Goal: Task Accomplishment & Management: Manage account settings

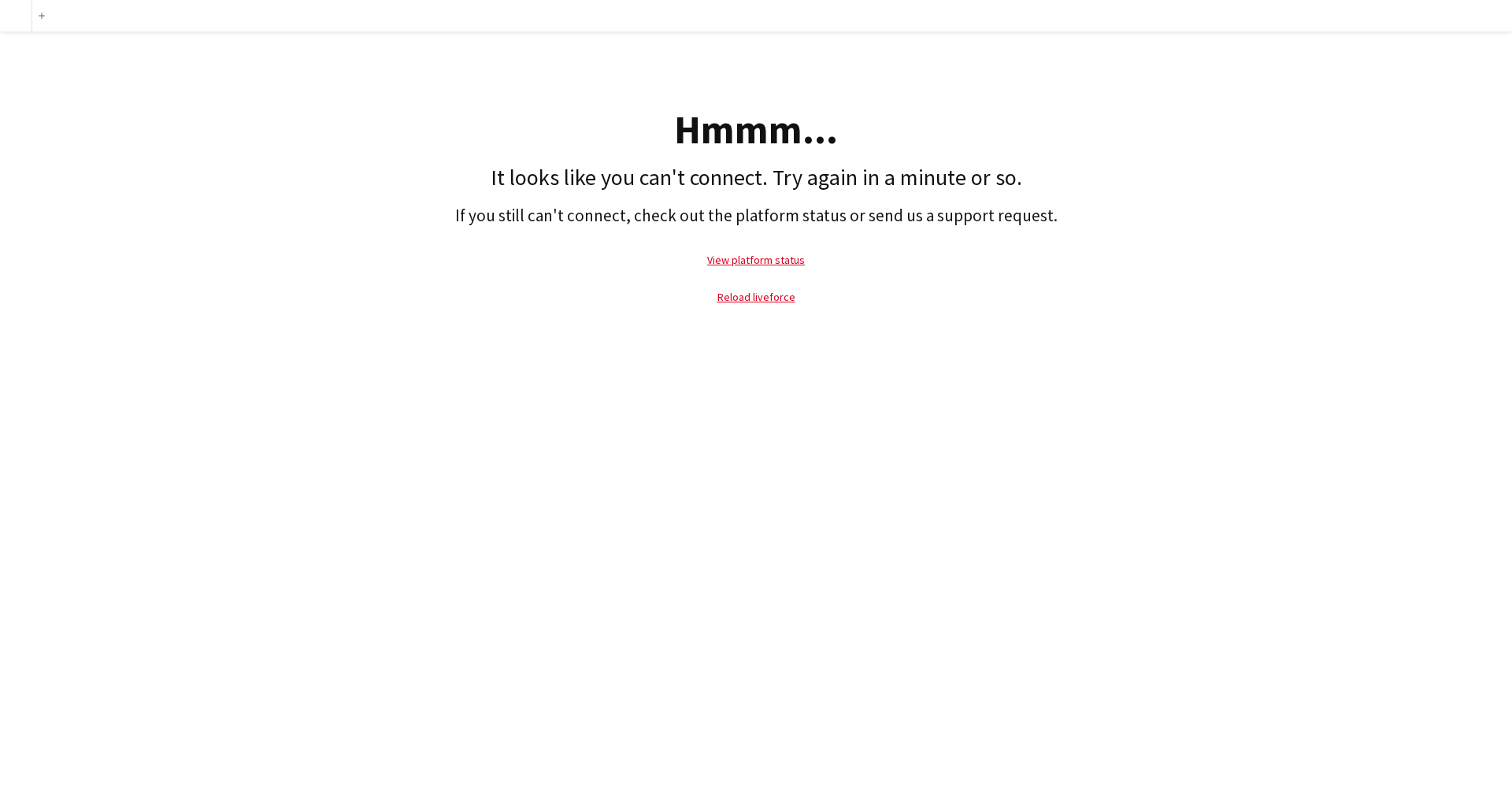
drag, startPoint x: 797, startPoint y: 291, endPoint x: 774, endPoint y: 302, distance: 25.5
click at [797, 291] on p "Reload liveforce" at bounding box center [756, 297] width 1496 height 36
click at [765, 303] on link "Reload liveforce" at bounding box center [757, 297] width 78 height 14
click at [786, 301] on link "Reload liveforce" at bounding box center [757, 297] width 78 height 14
click at [755, 260] on link "View platform status" at bounding box center [756, 260] width 98 height 14
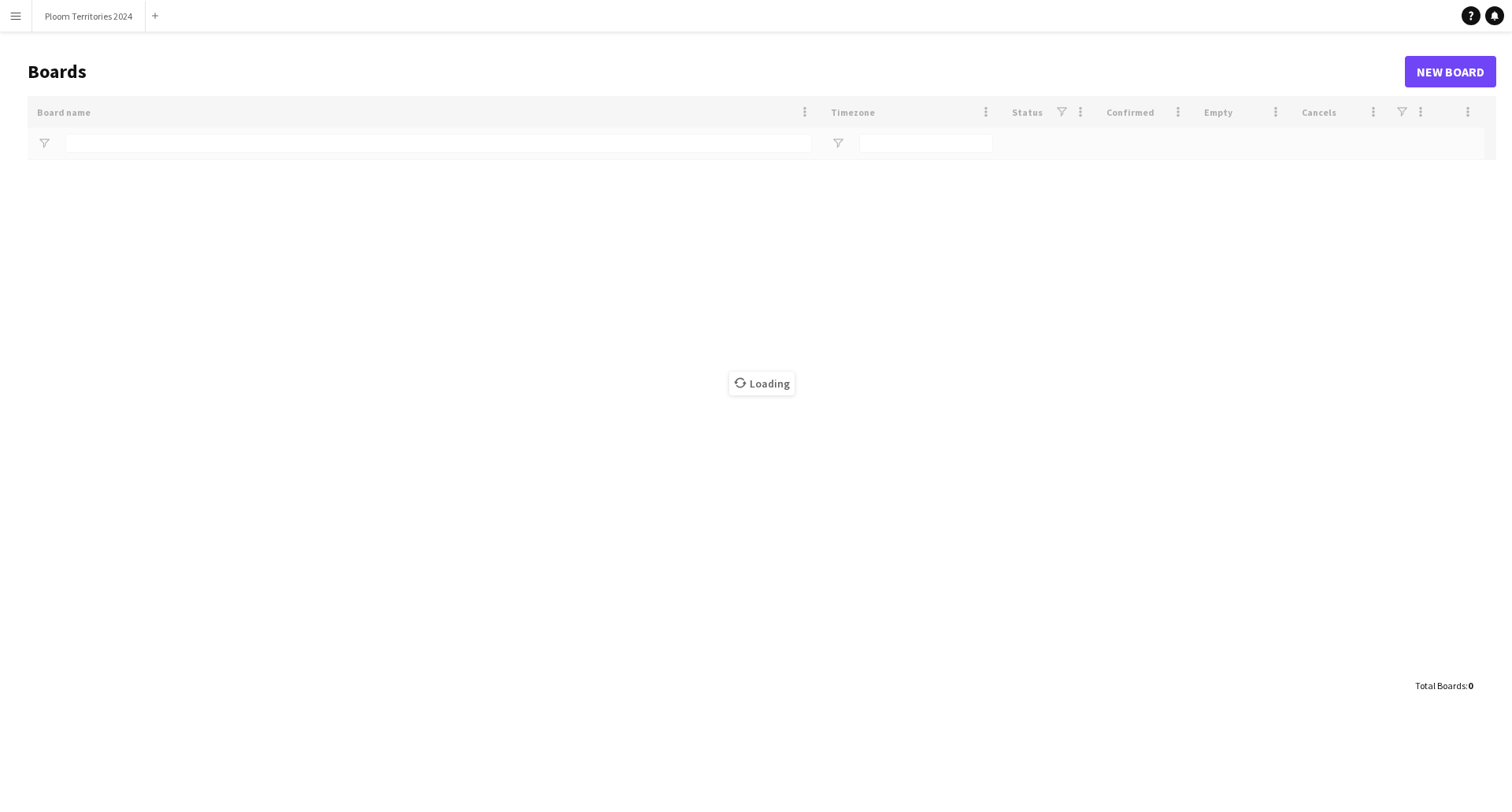
type input "*****"
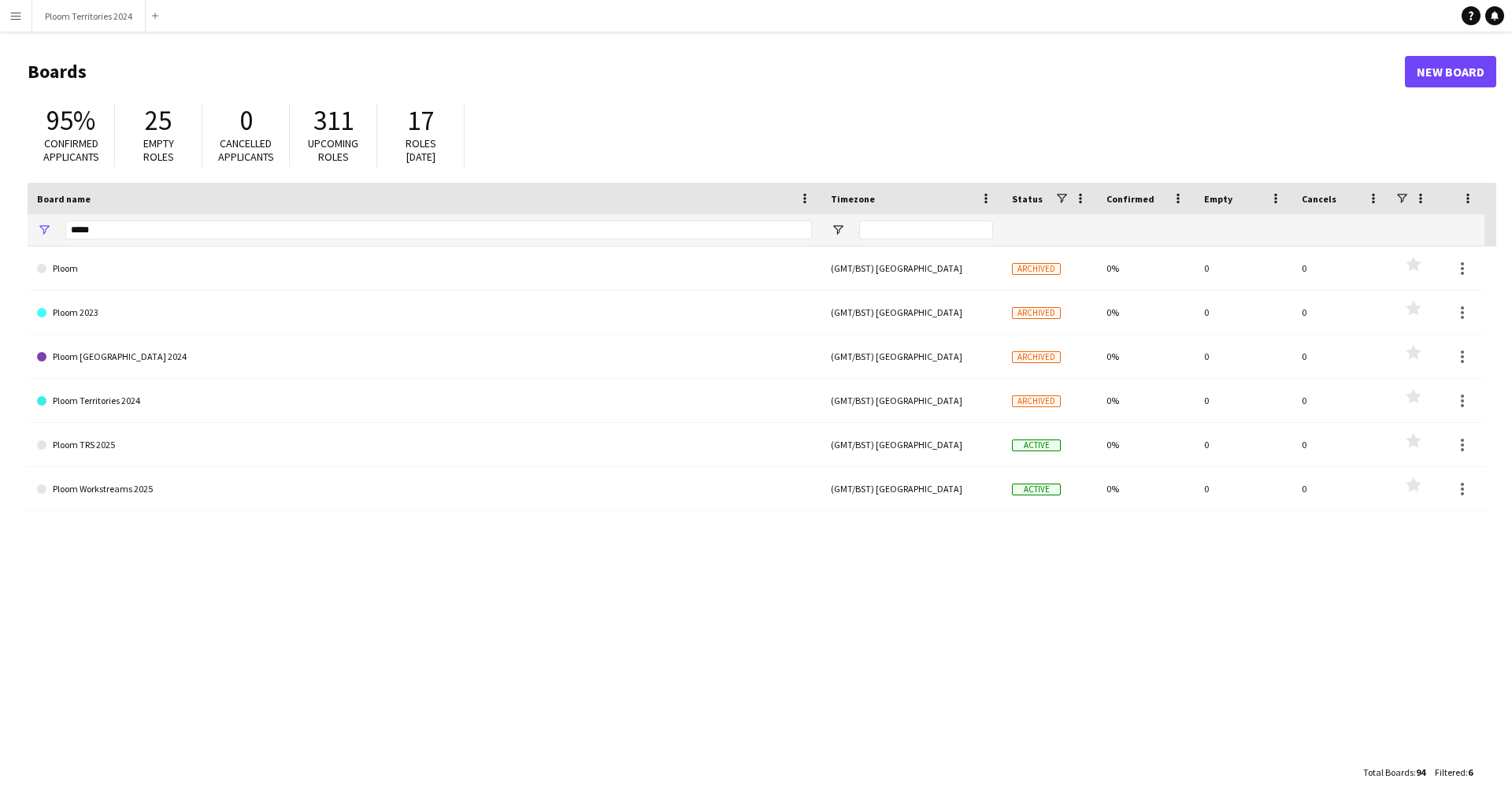
click at [18, 20] on app-icon "Menu" at bounding box center [16, 16] width 12 height 12
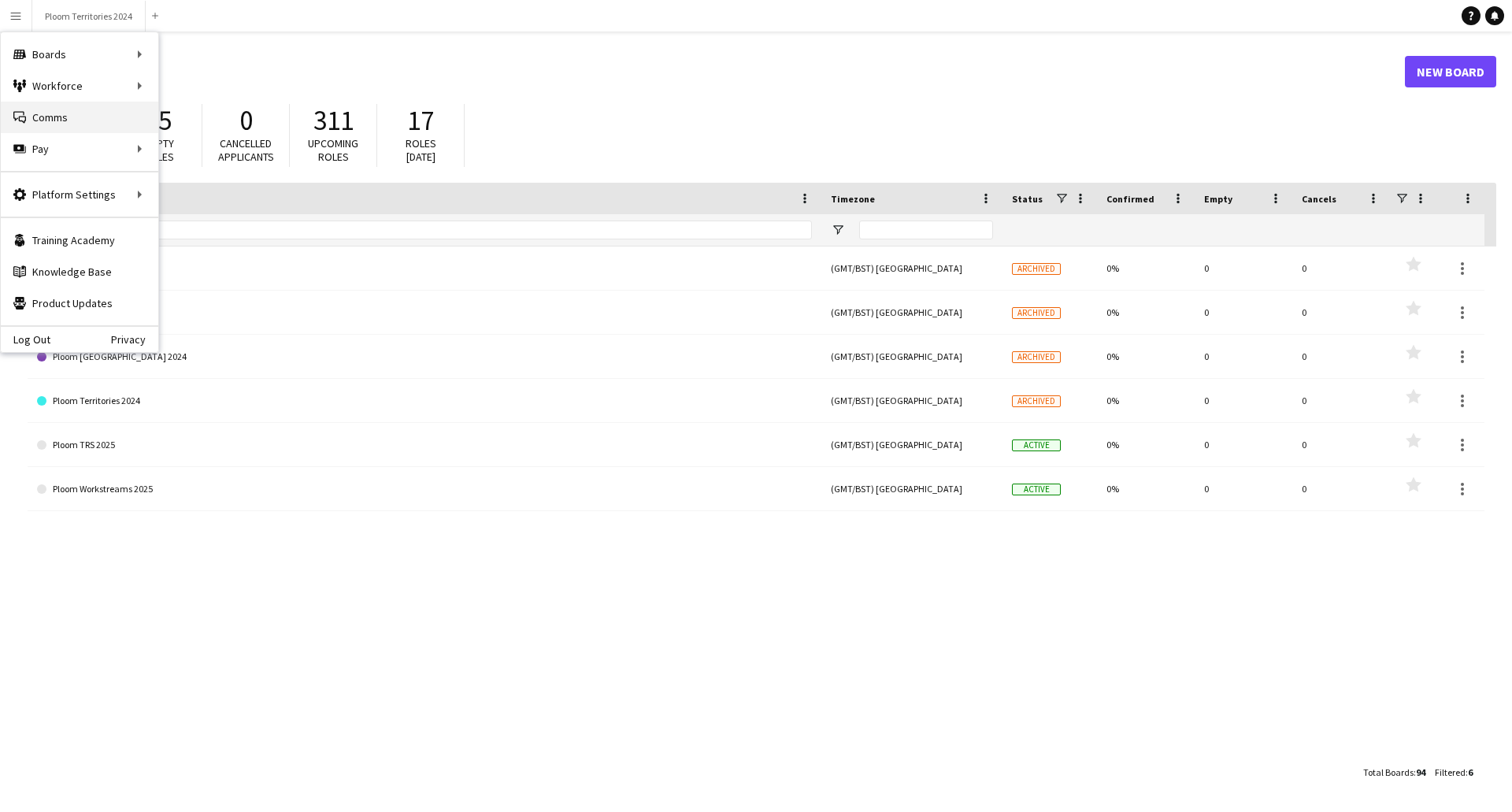
click at [75, 129] on link "Comms Comms" at bounding box center [79, 116] width 157 height 31
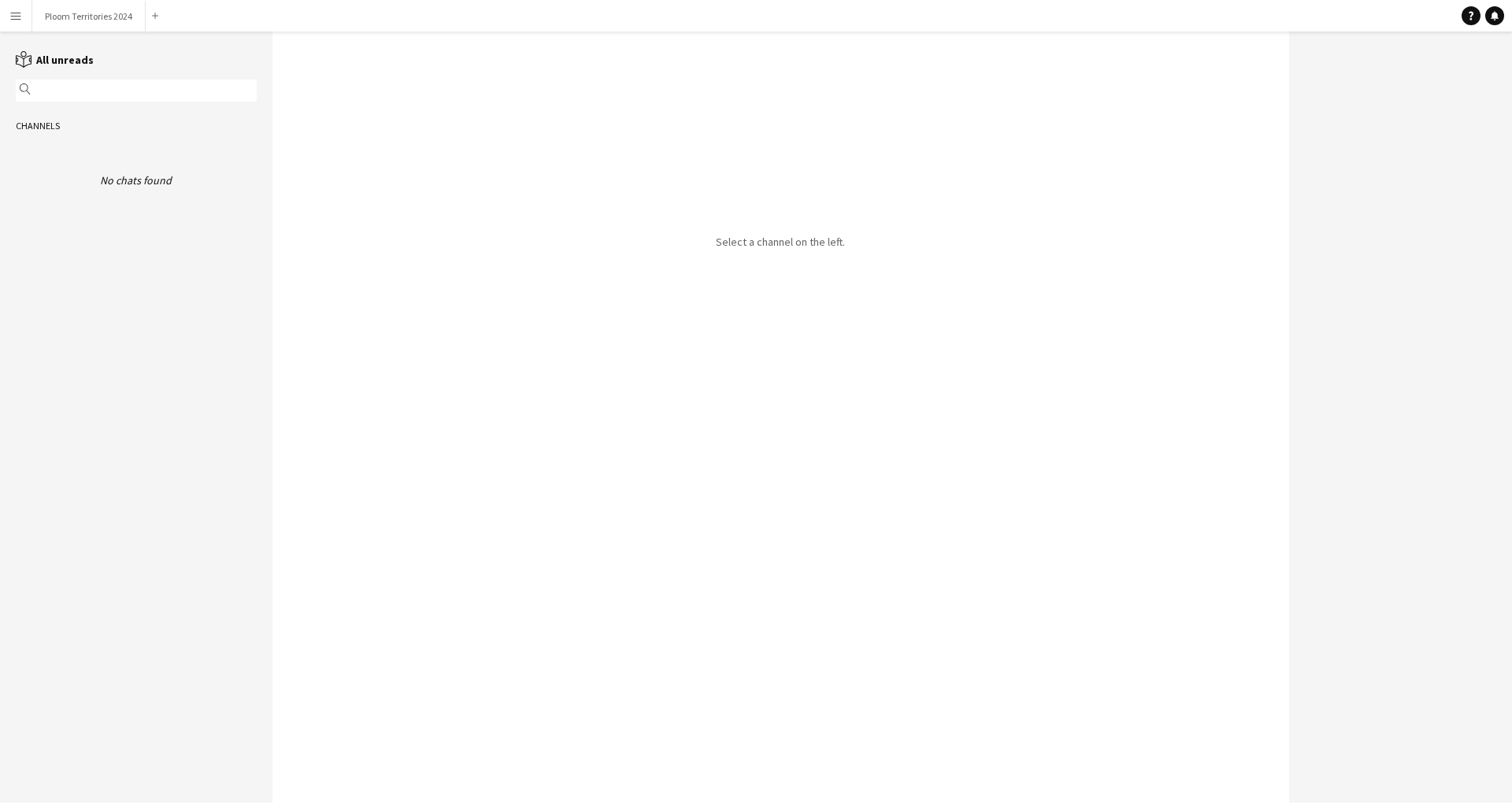
click at [224, 231] on app-channels-list "reading All unreads magnifier Channels No chats found" at bounding box center [136, 417] width 273 height 771
click at [119, 103] on div "reading All unreads magnifier Channels No chats found" at bounding box center [136, 120] width 273 height 137
click at [115, 93] on input "text" at bounding box center [144, 91] width 219 height 14
click at [107, 126] on div "Channels" at bounding box center [136, 126] width 273 height 25
click at [24, 19] on button "Menu" at bounding box center [15, 15] width 31 height 31
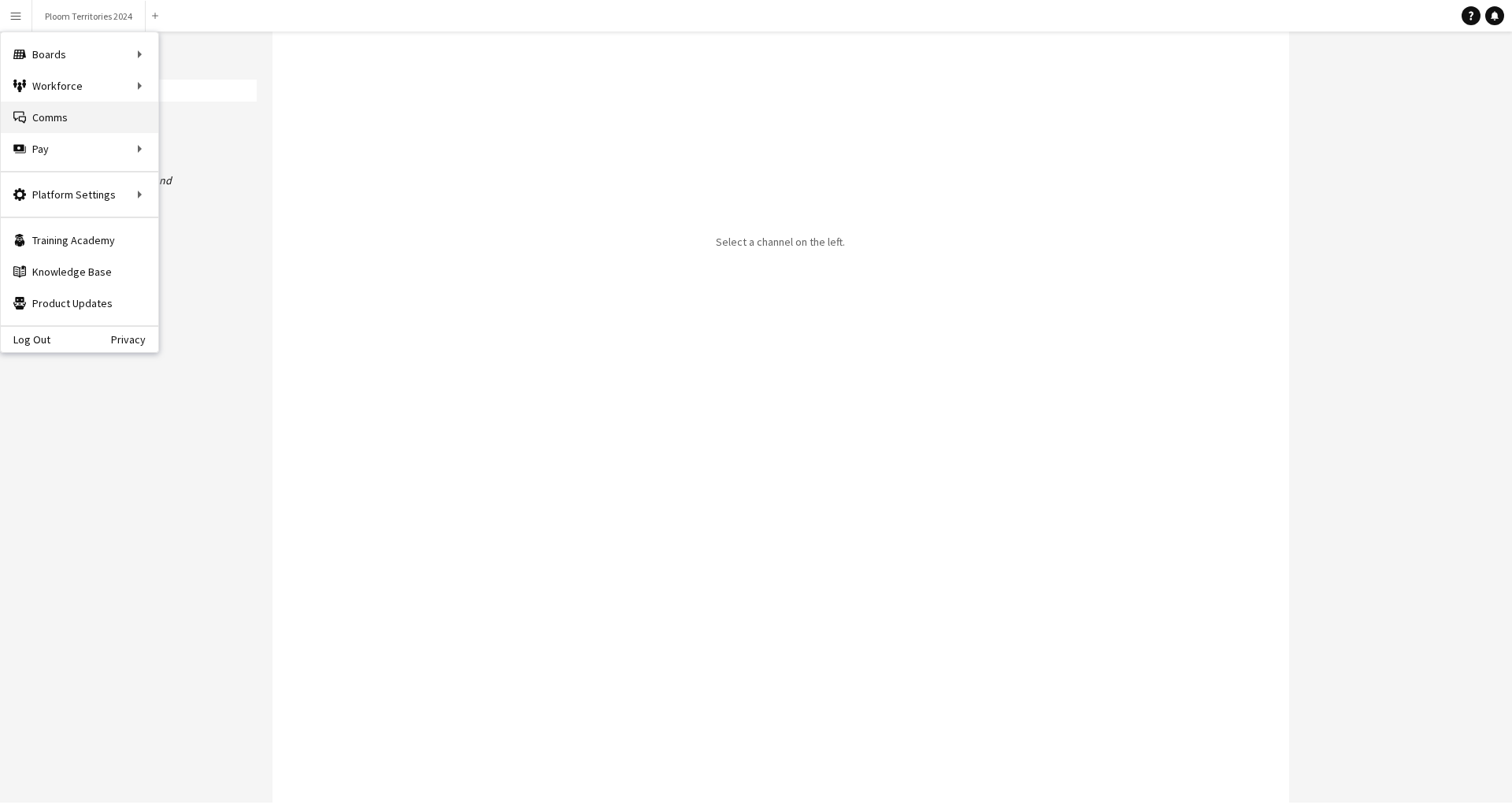
click at [43, 123] on link "Comms Comms" at bounding box center [79, 116] width 157 height 31
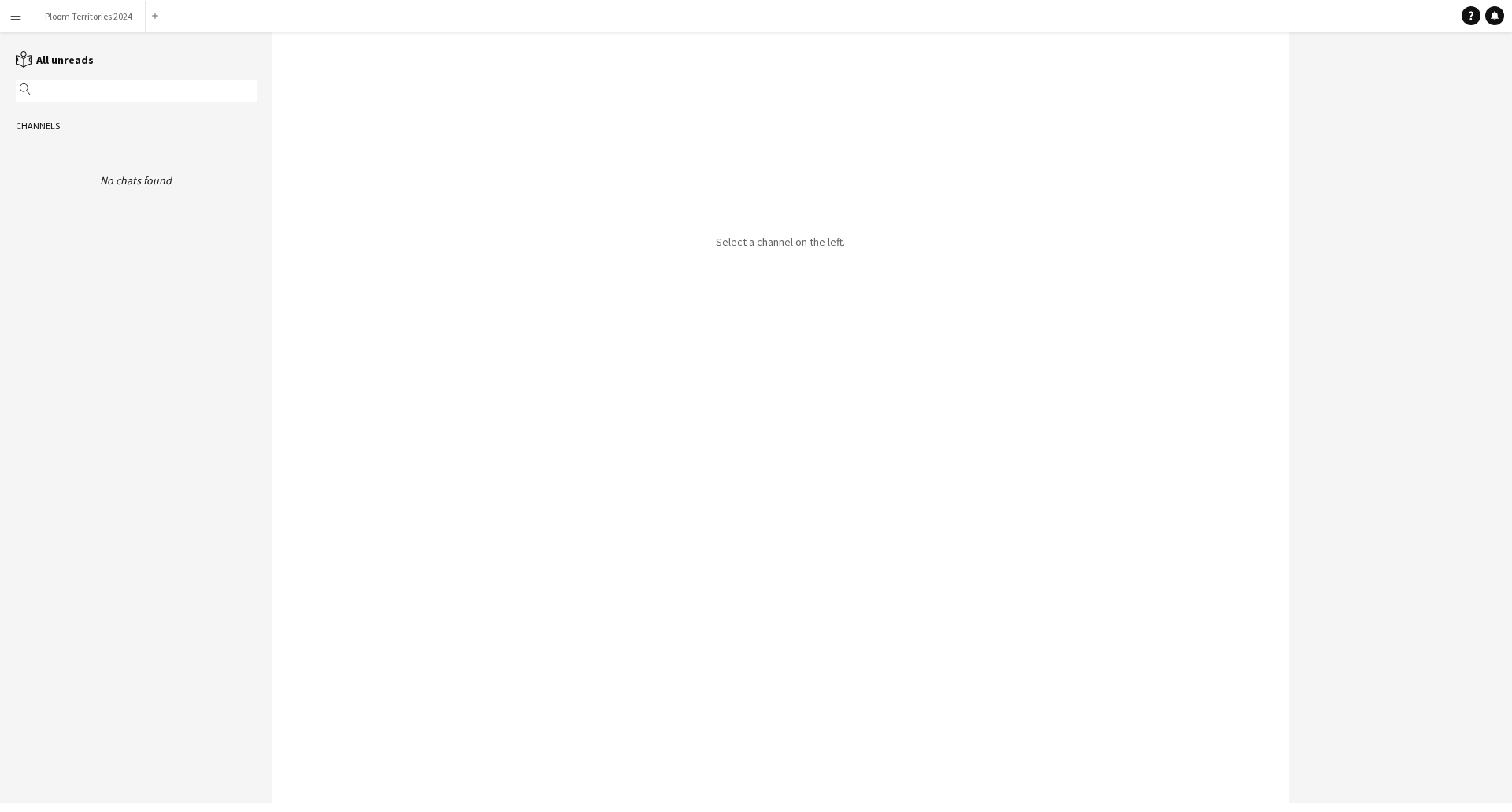
click at [105, 178] on div "No chats found" at bounding box center [136, 180] width 241 height 14
click at [1468, 15] on icon "Help" at bounding box center [1471, 15] width 10 height 10
click at [72, 13] on button "Ploom Territories 2024 Close" at bounding box center [89, 16] width 114 height 31
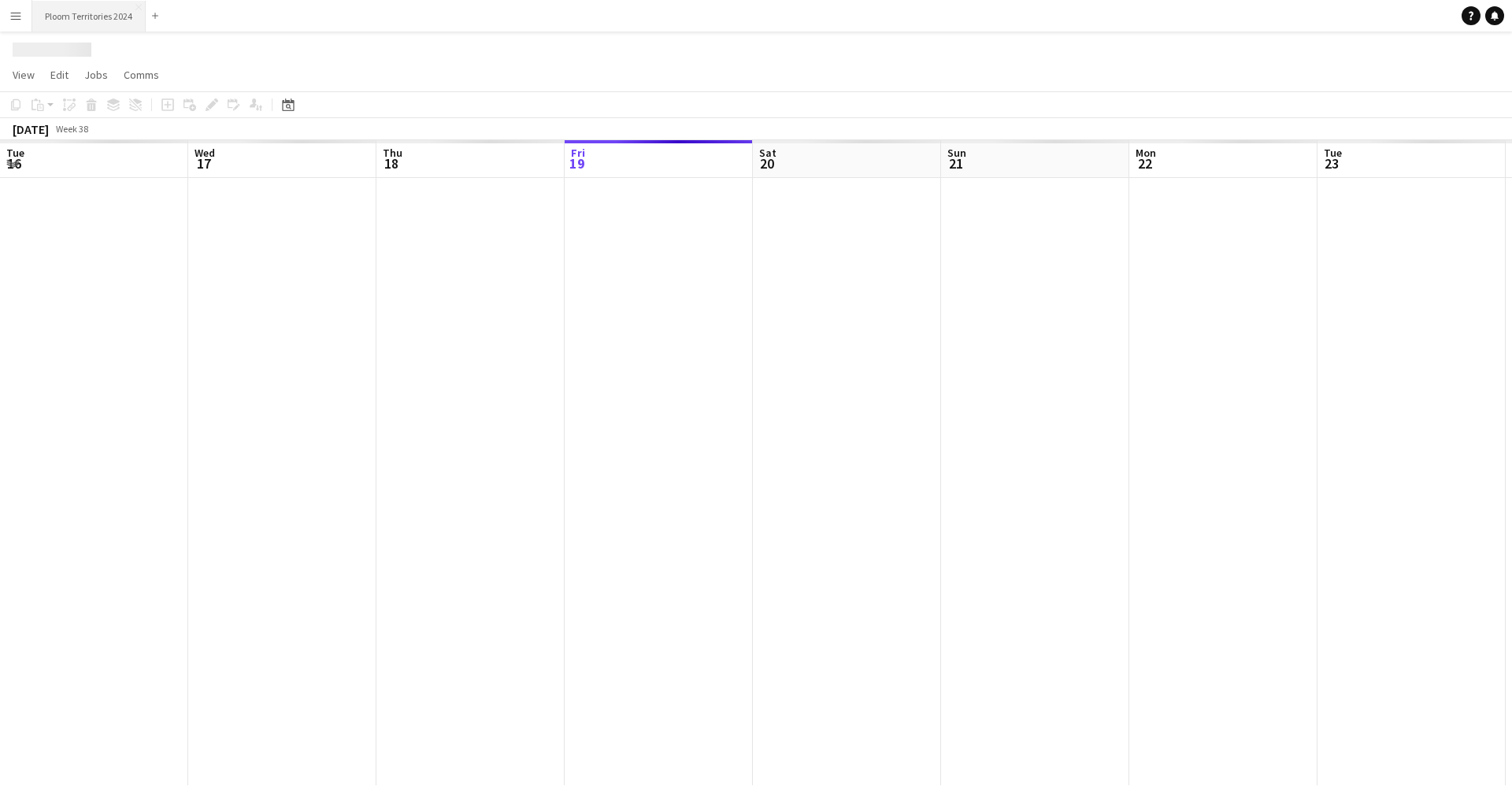
scroll to position [0, 377]
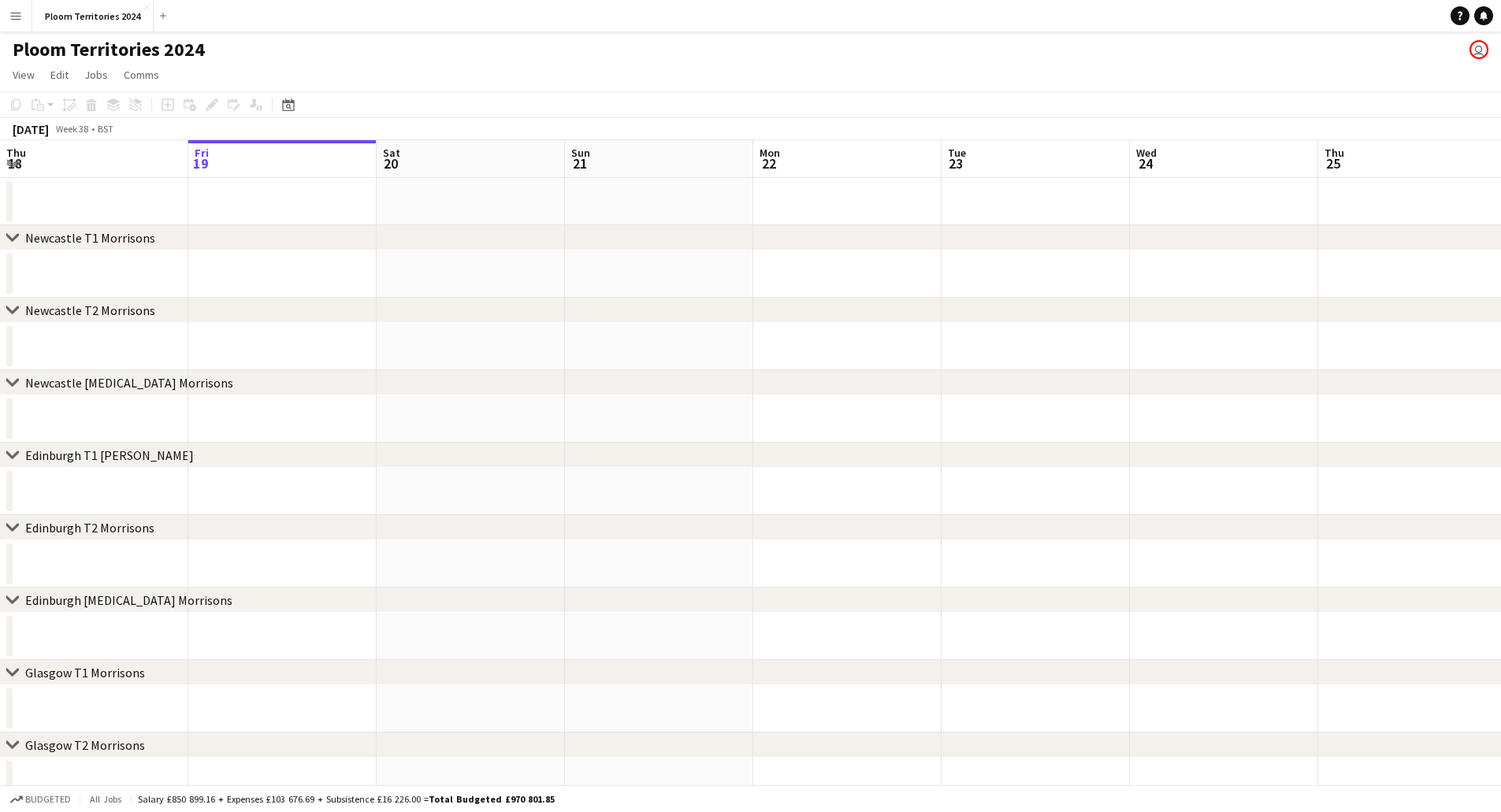
click at [13, 13] on app-icon "Menu" at bounding box center [16, 16] width 12 height 12
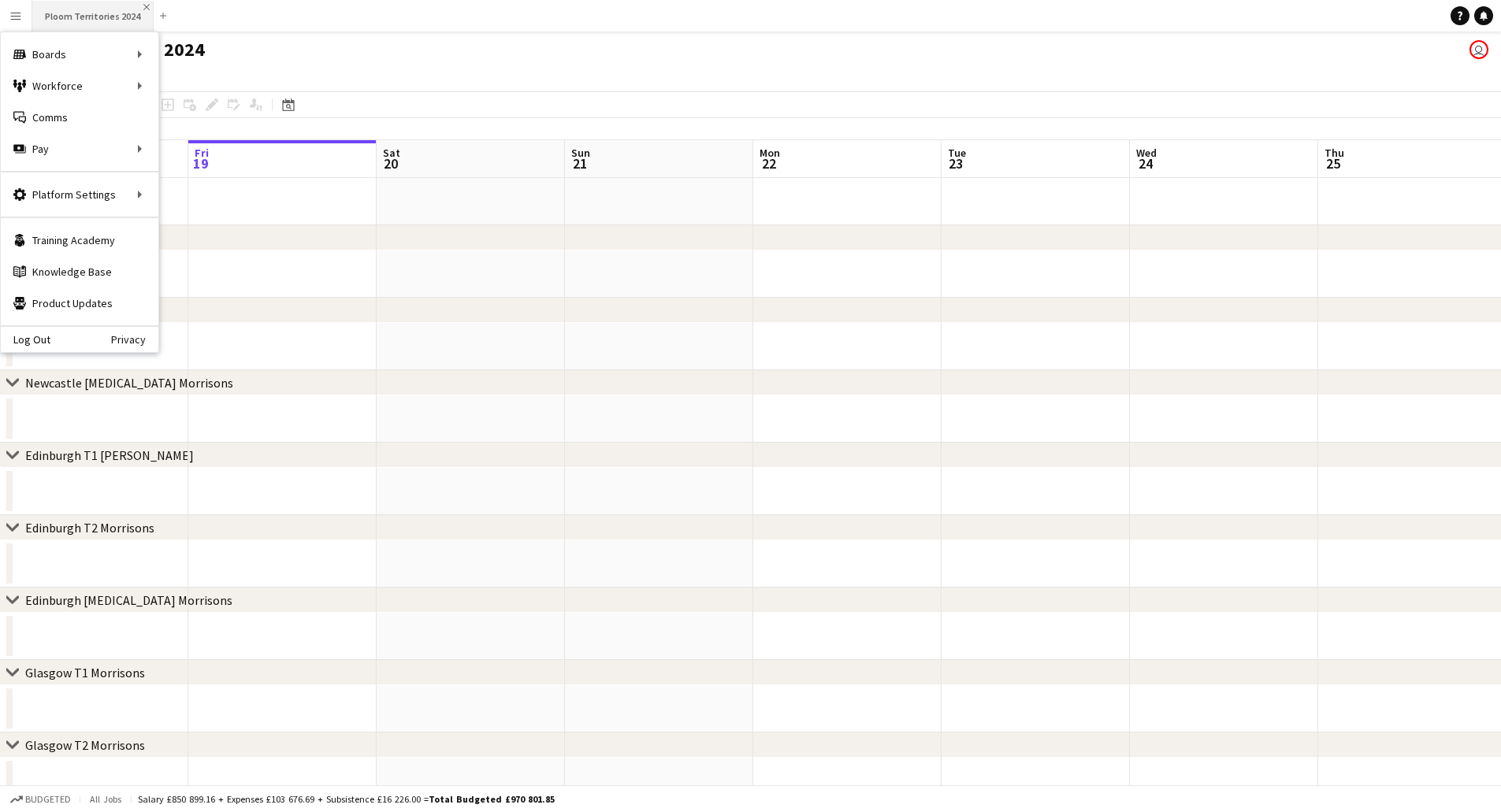
click at [144, 7] on app-icon "Close" at bounding box center [146, 6] width 6 height 6
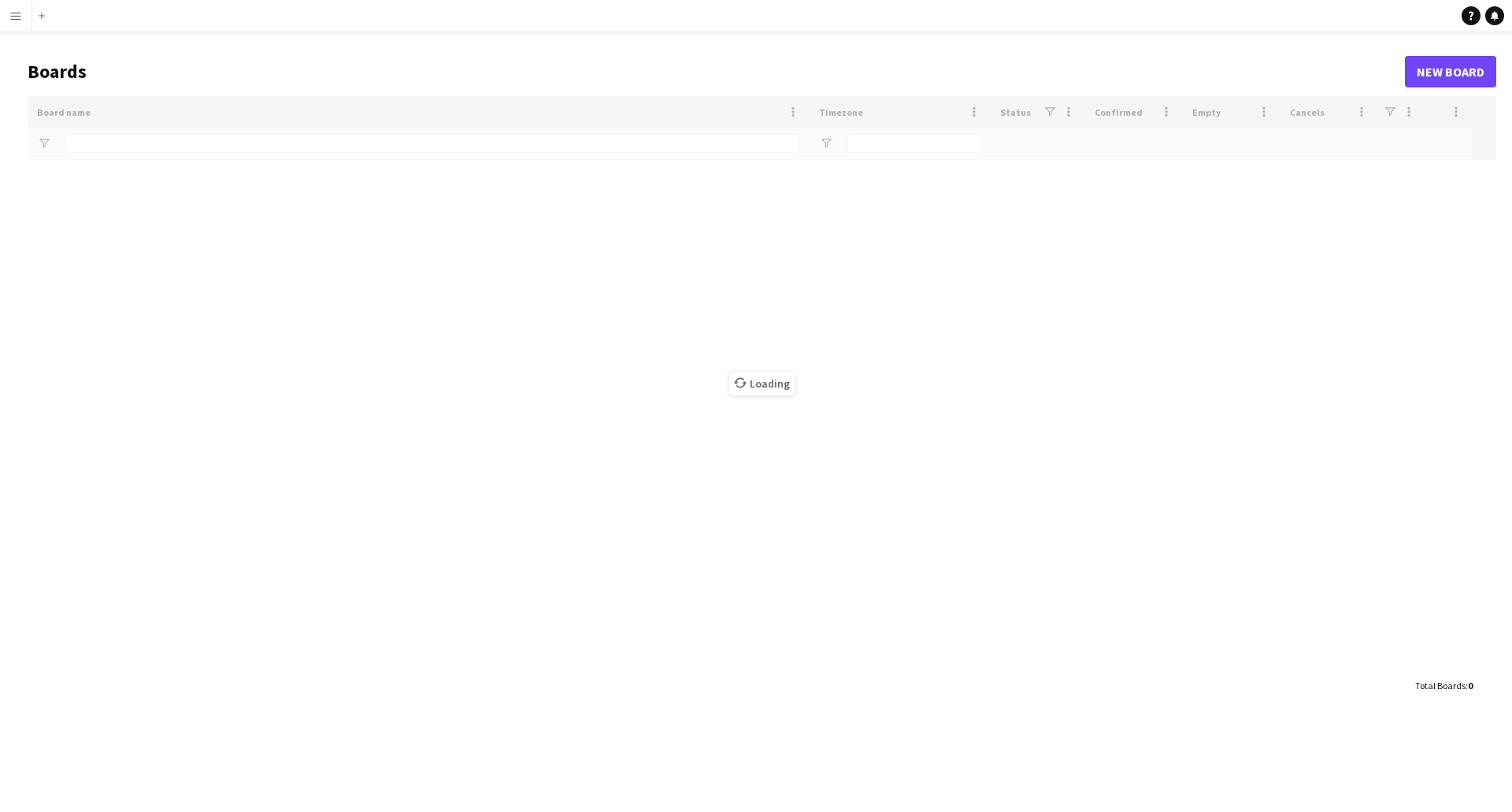
click at [18, 13] on app-icon "Menu" at bounding box center [16, 16] width 12 height 12
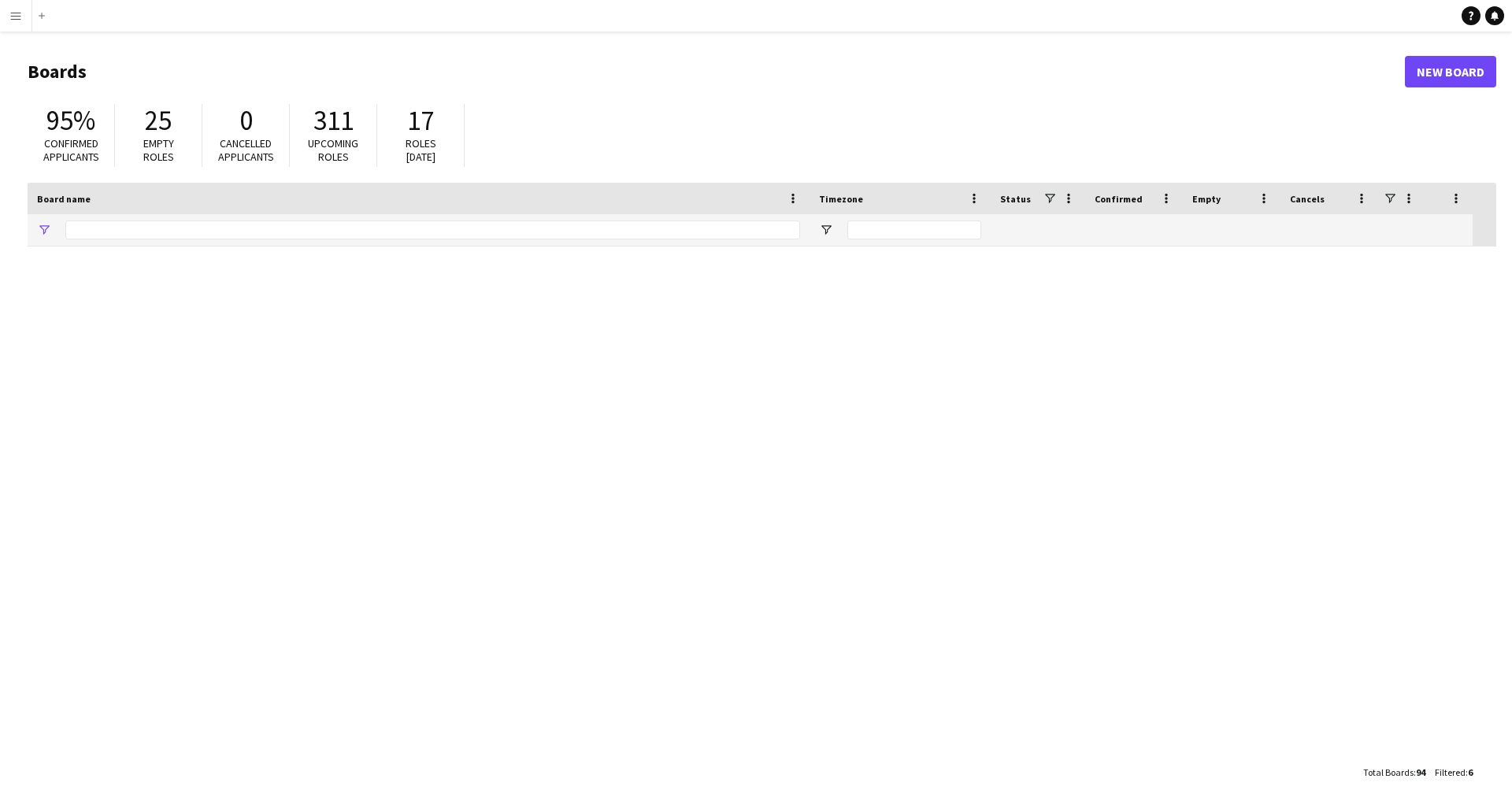
type input "*****"
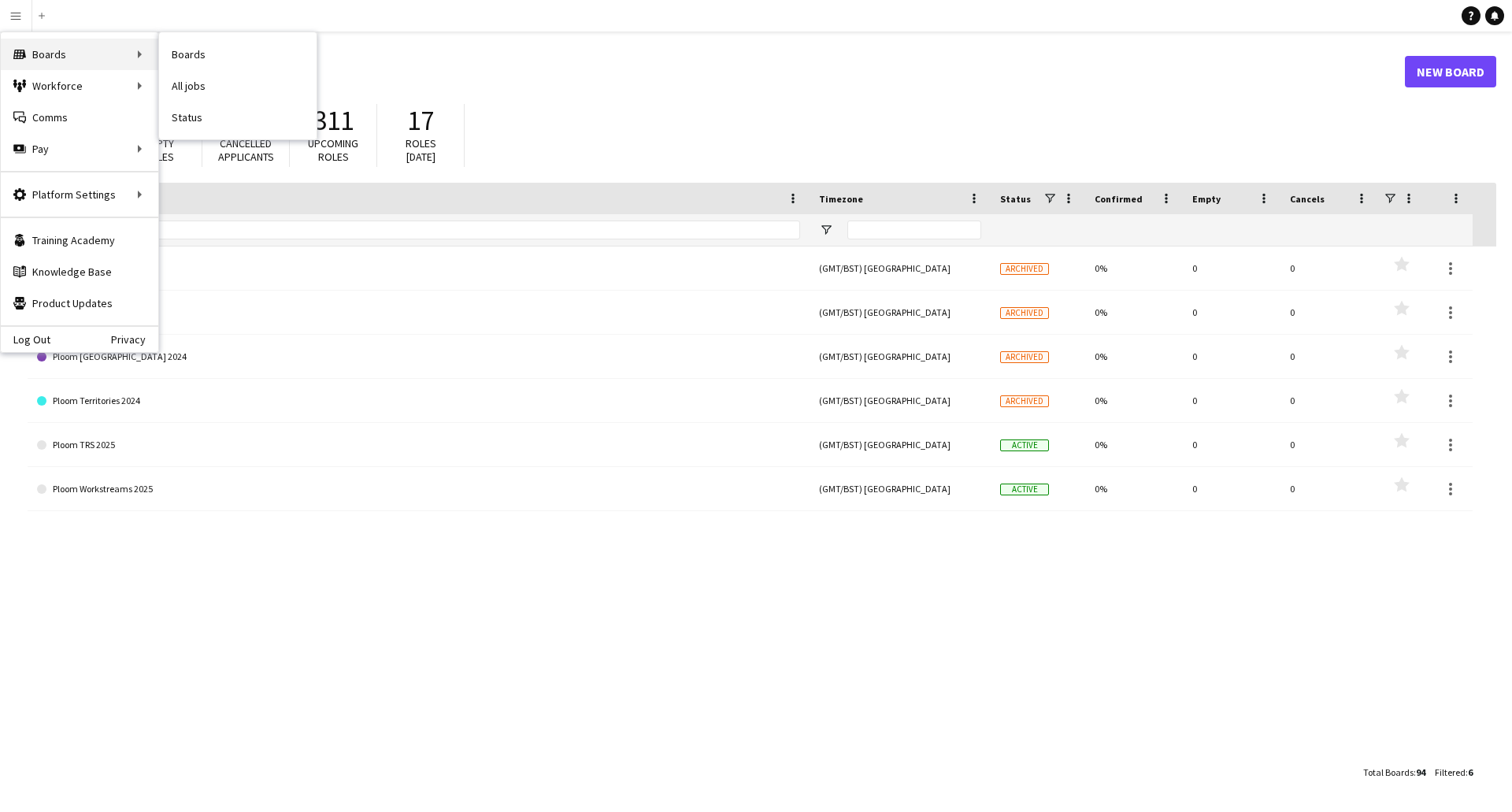
click at [62, 51] on div "Boards Boards" at bounding box center [79, 53] width 157 height 31
click at [84, 50] on div "Boards Boards" at bounding box center [79, 53] width 157 height 31
click at [69, 60] on div "Boards Boards" at bounding box center [79, 53] width 157 height 31
click at [186, 90] on link "All jobs" at bounding box center [237, 85] width 157 height 31
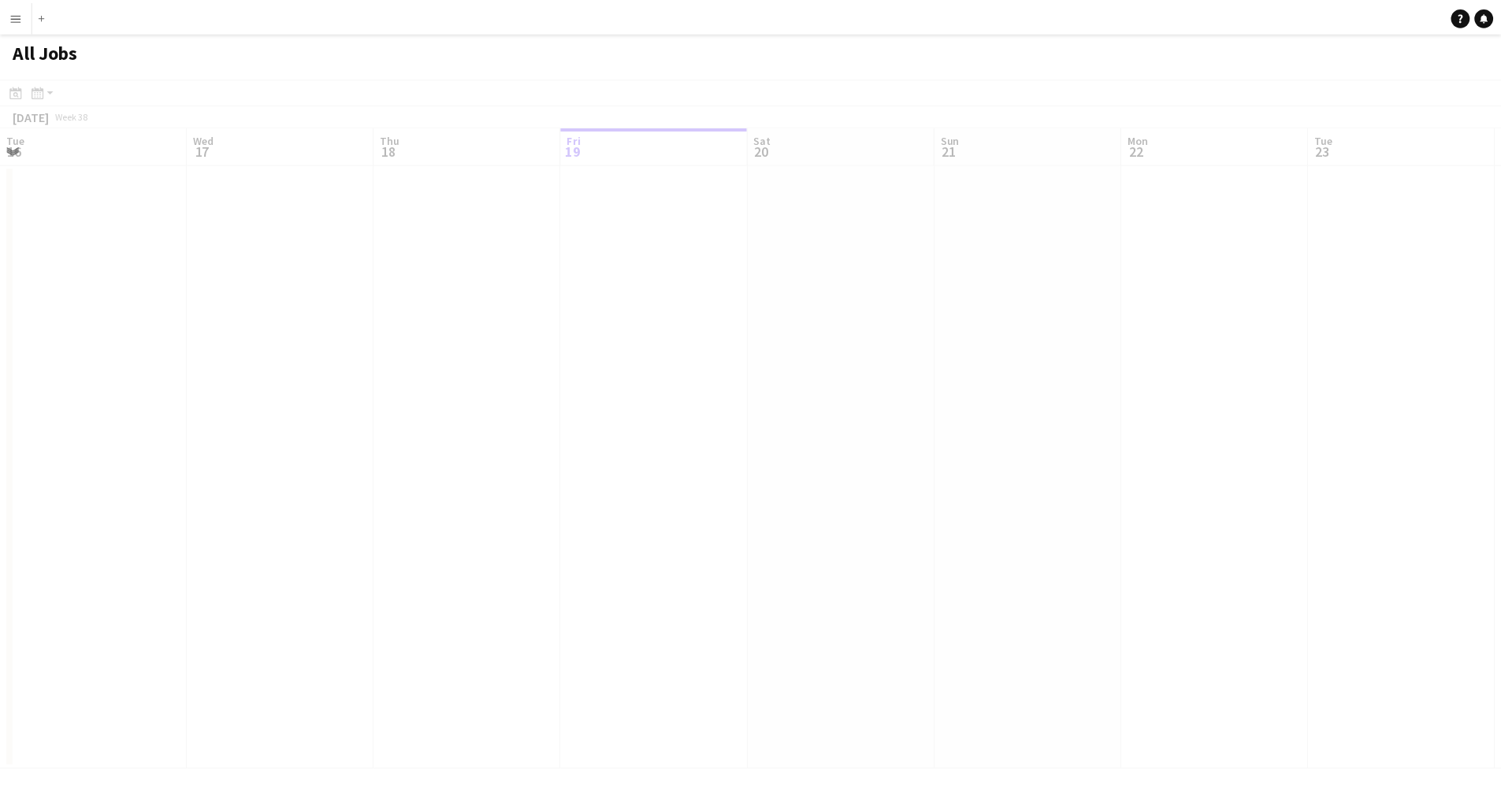
scroll to position [0, 377]
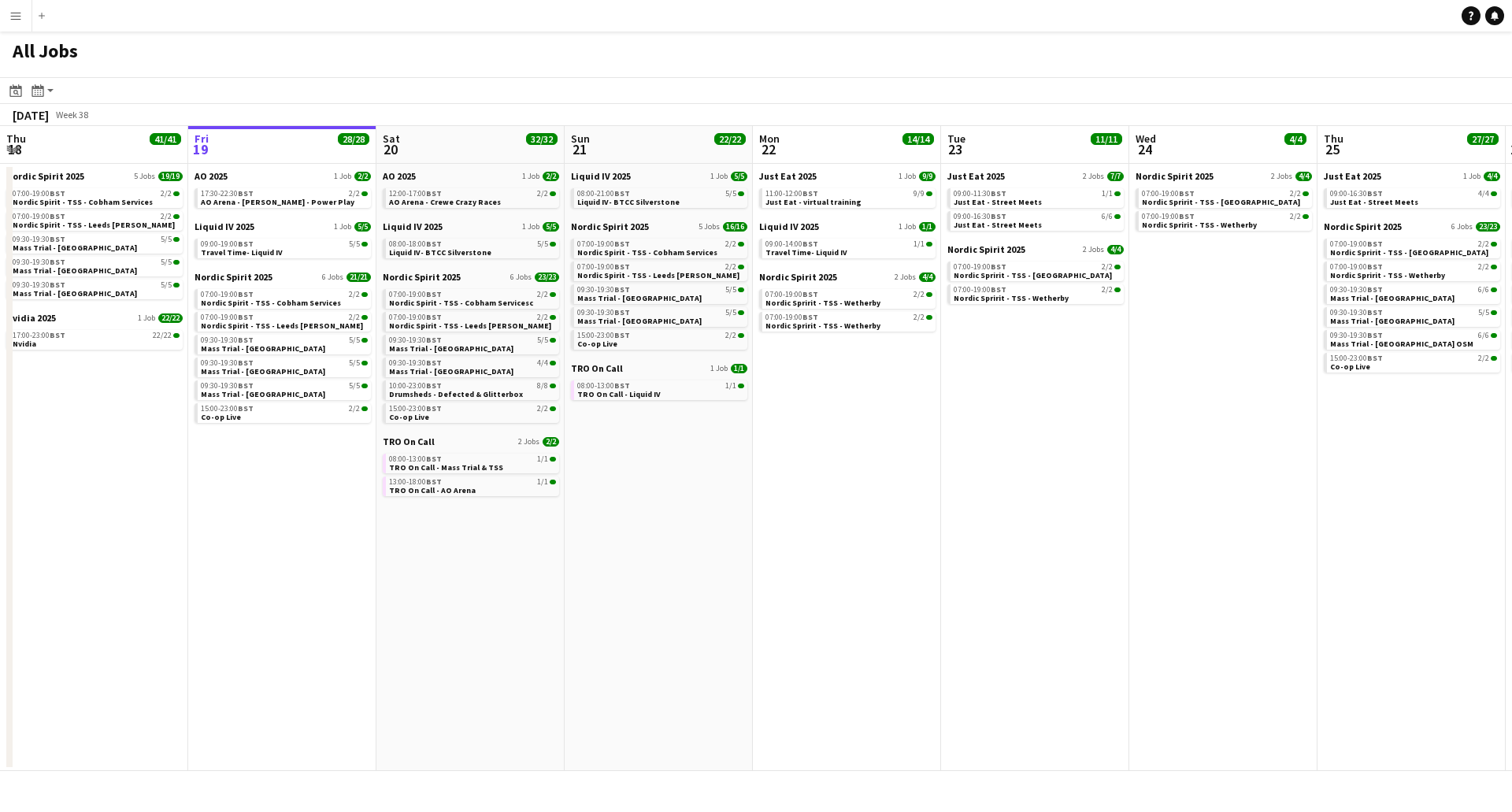
click at [17, 19] on app-icon "Menu" at bounding box center [16, 16] width 12 height 12
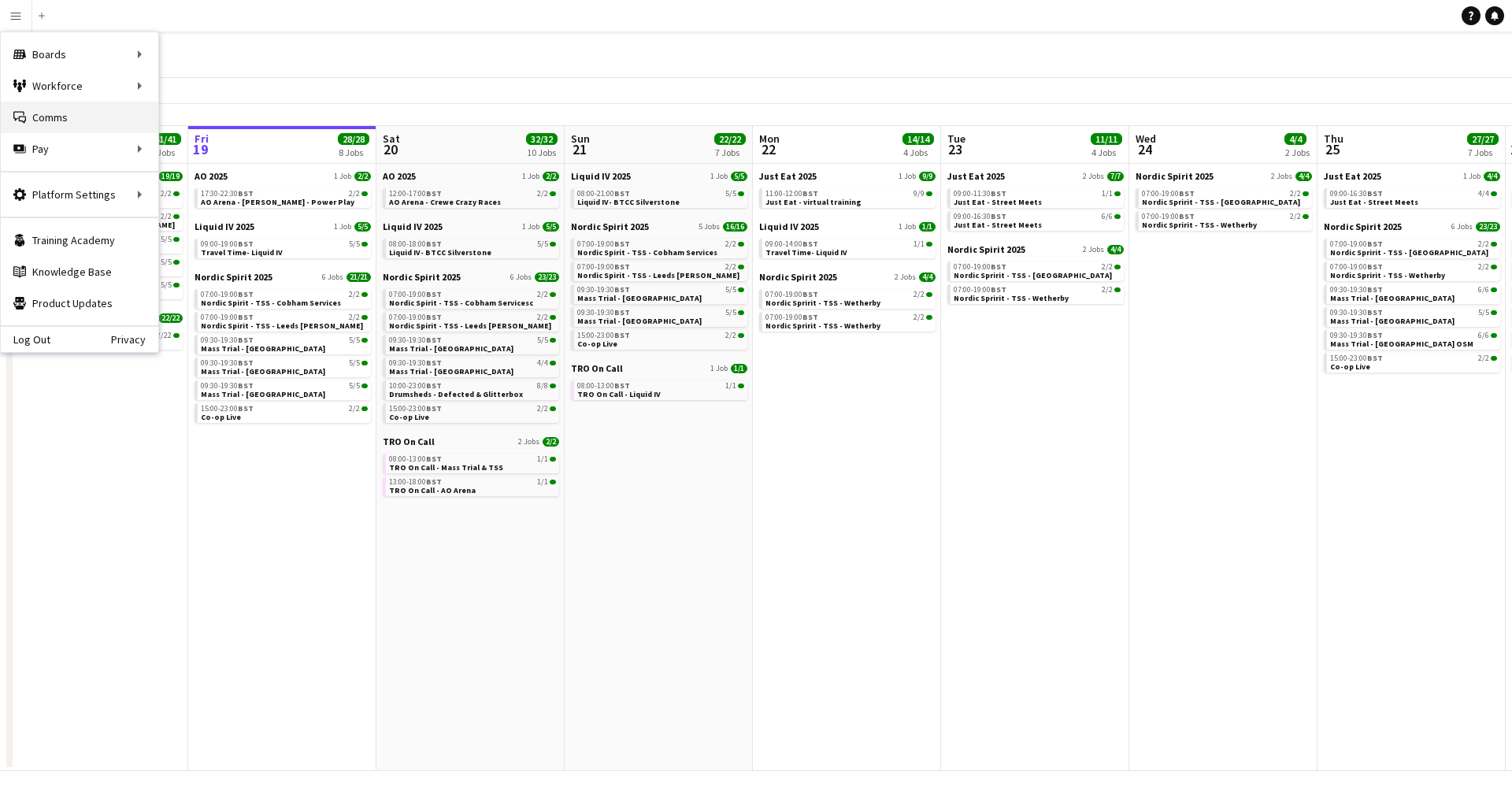
click at [60, 120] on link "Comms Comms" at bounding box center [79, 116] width 157 height 31
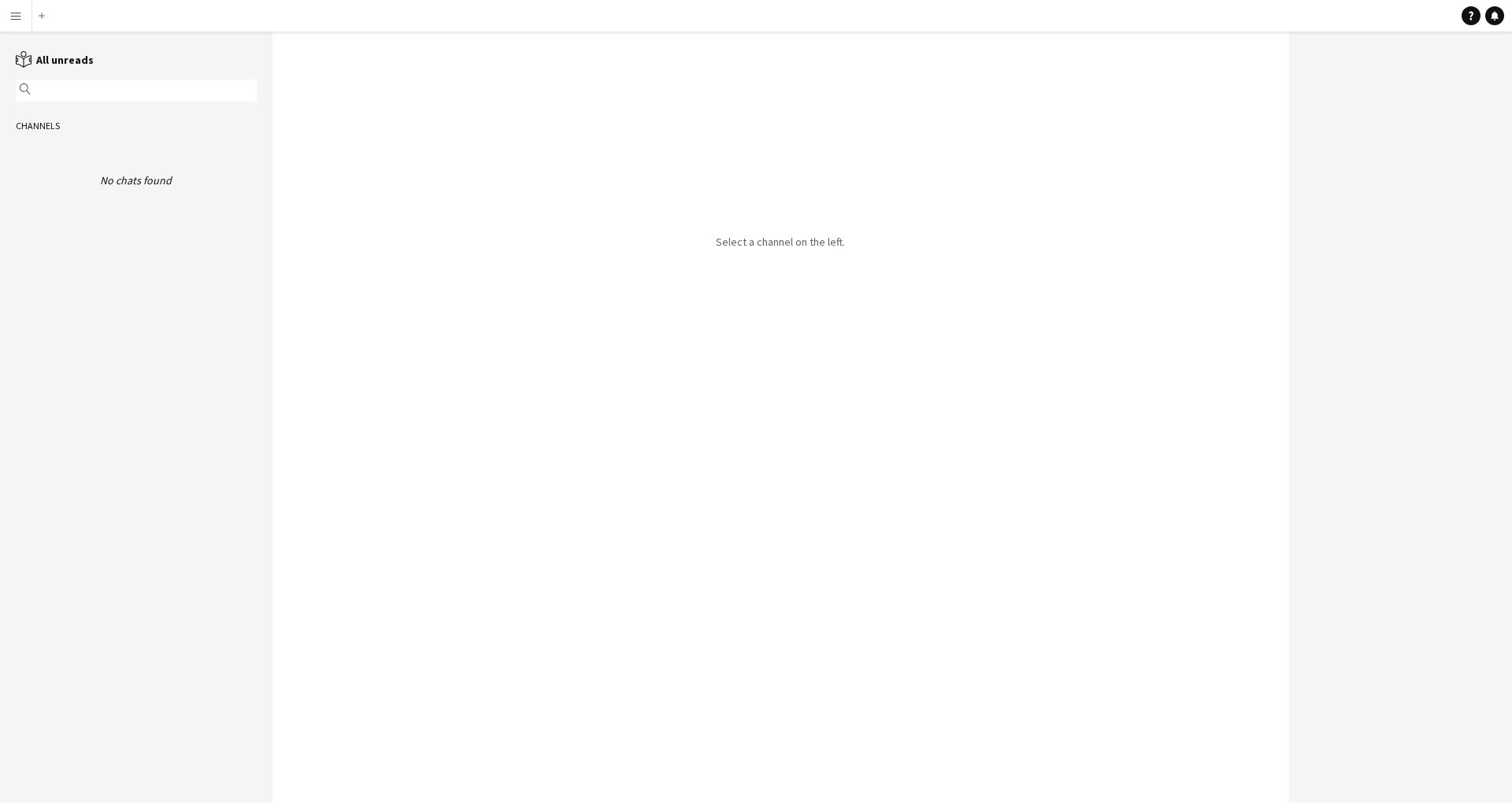
click at [39, 92] on input "text" at bounding box center [144, 91] width 219 height 14
click at [25, 84] on icon at bounding box center [25, 89] width 11 height 11
click at [31, 60] on icon at bounding box center [24, 61] width 16 height 12
click at [37, 65] on link "reading All chats" at bounding box center [48, 60] width 65 height 14
click at [31, 58] on icon "reading" at bounding box center [24, 60] width 17 height 17
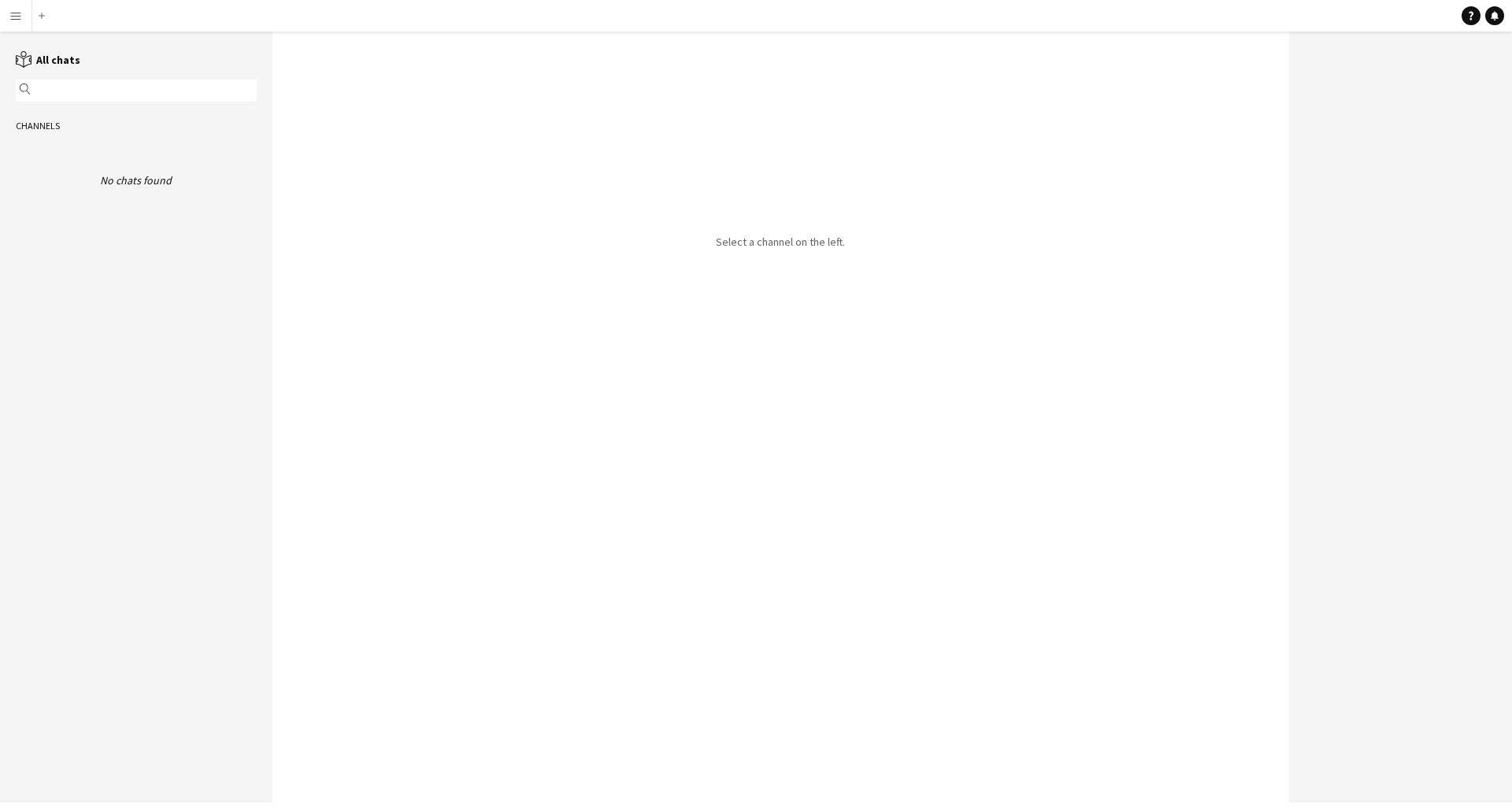
click at [31, 58] on icon "reading" at bounding box center [24, 60] width 17 height 17
click at [96, 239] on app-channels-list "reading All chats magnifier Channels No chats found" at bounding box center [136, 417] width 273 height 771
click at [14, 11] on app-icon "Menu" at bounding box center [16, 16] width 12 height 12
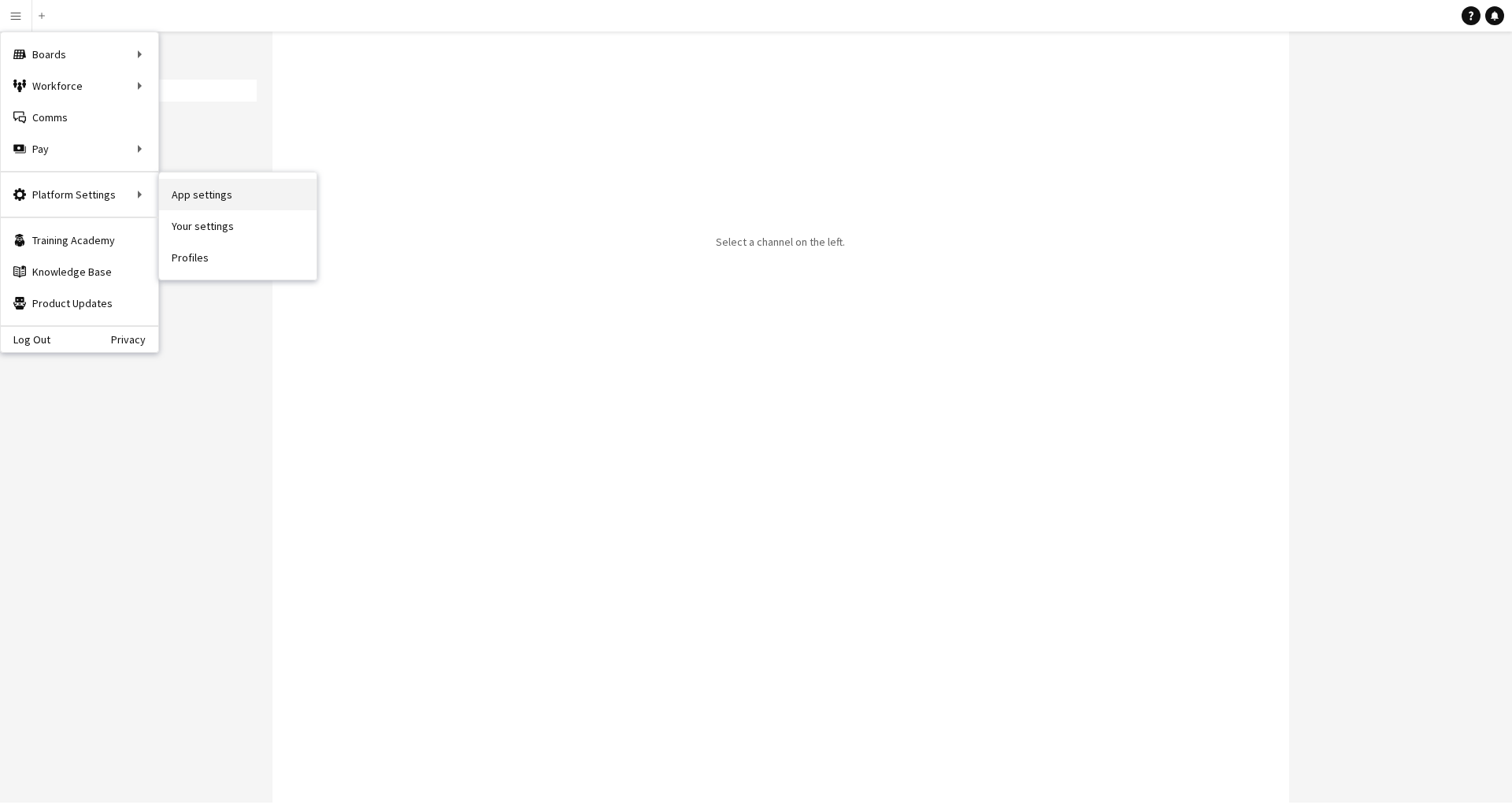
click at [209, 195] on link "App settings" at bounding box center [237, 194] width 157 height 31
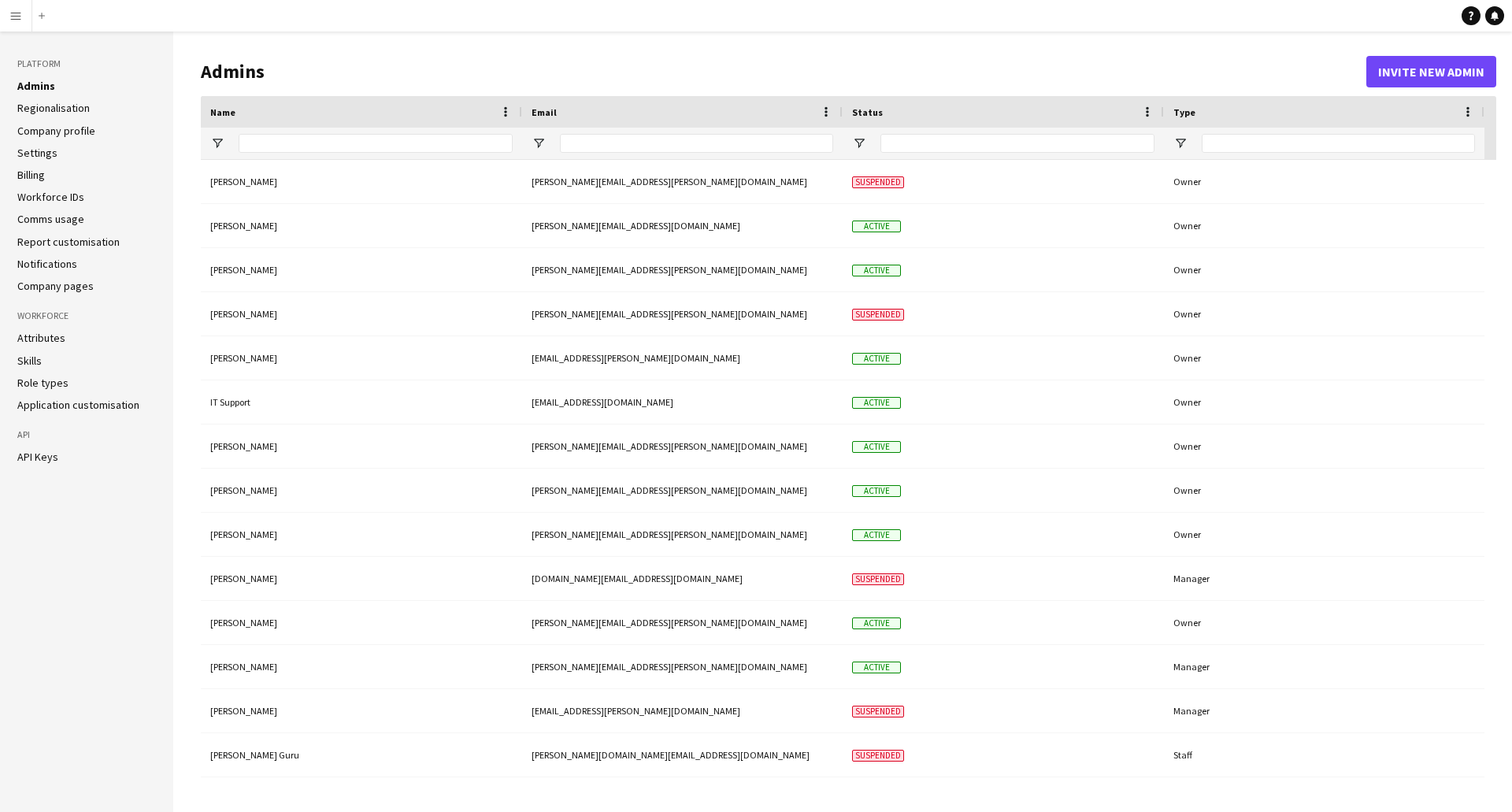
click at [61, 213] on link "Comms usage" at bounding box center [51, 219] width 67 height 14
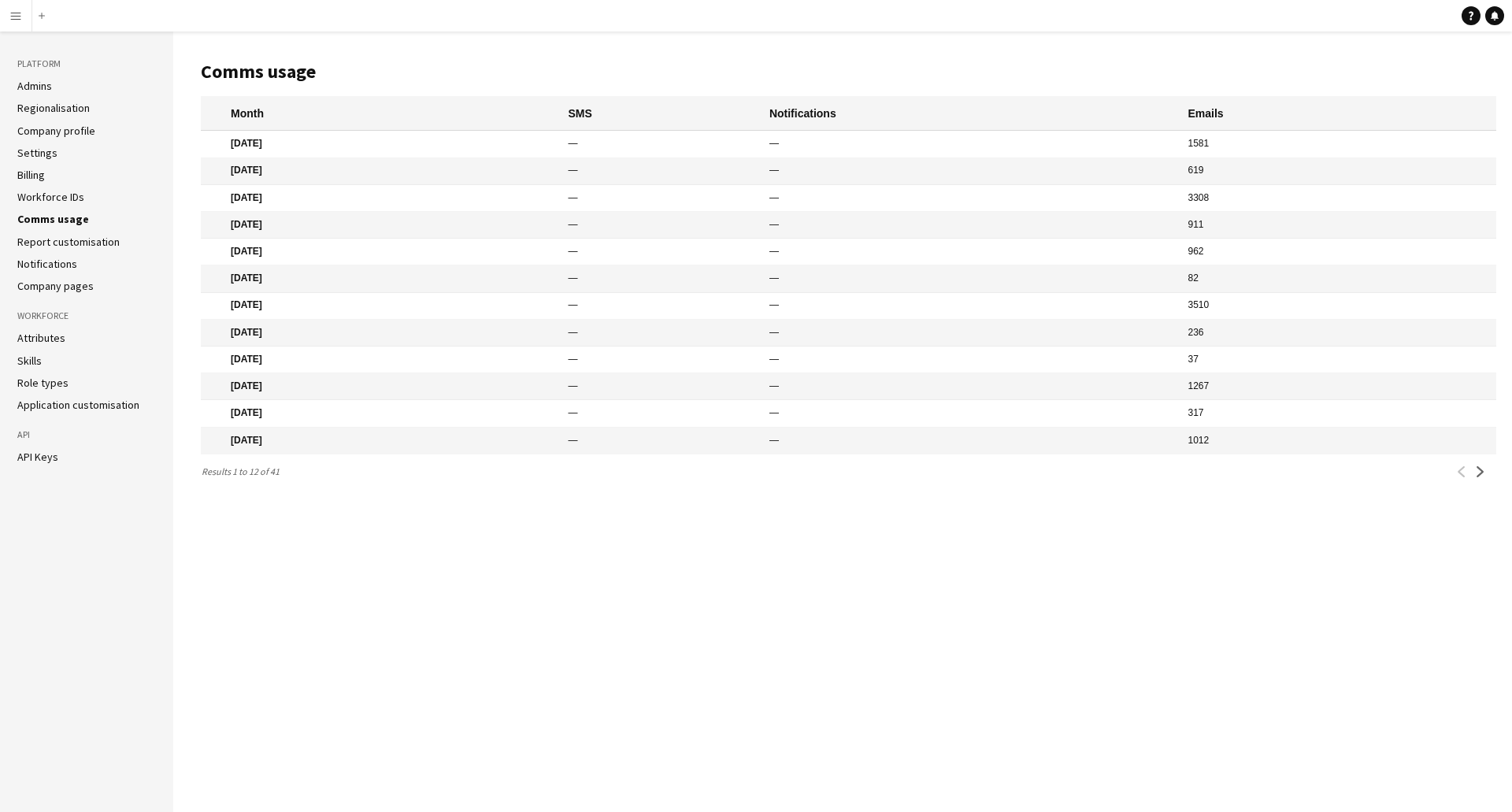
drag, startPoint x: 1195, startPoint y: 154, endPoint x: 1240, endPoint y: 455, distance: 304.3
click at [1240, 455] on mat-table "Month SMS Notifications Emails Sep 2025 — — 1581 Aug 2025 — — 619 Jul 2025 — — …" at bounding box center [848, 275] width 1295 height 358
click at [1240, 455] on mat-cell "1012" at bounding box center [1337, 441] width 315 height 27
drag, startPoint x: 1204, startPoint y: 140, endPoint x: 1251, endPoint y: 142, distance: 47.0
click at [1251, 142] on mat-cell "1581" at bounding box center [1337, 144] width 315 height 27
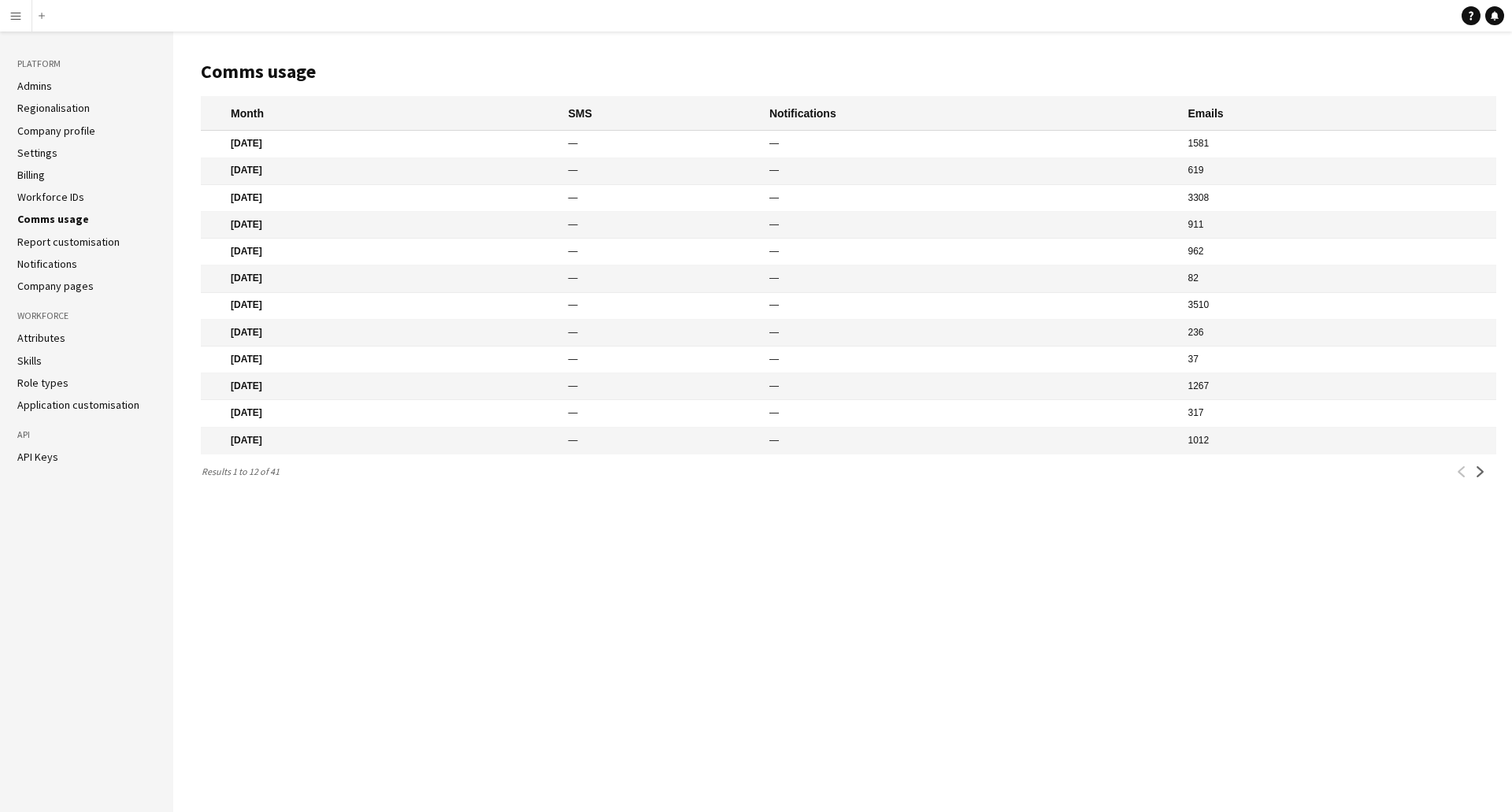
click at [1251, 142] on mat-cell "1581" at bounding box center [1337, 144] width 315 height 27
click at [16, 23] on button "Menu" at bounding box center [15, 15] width 31 height 31
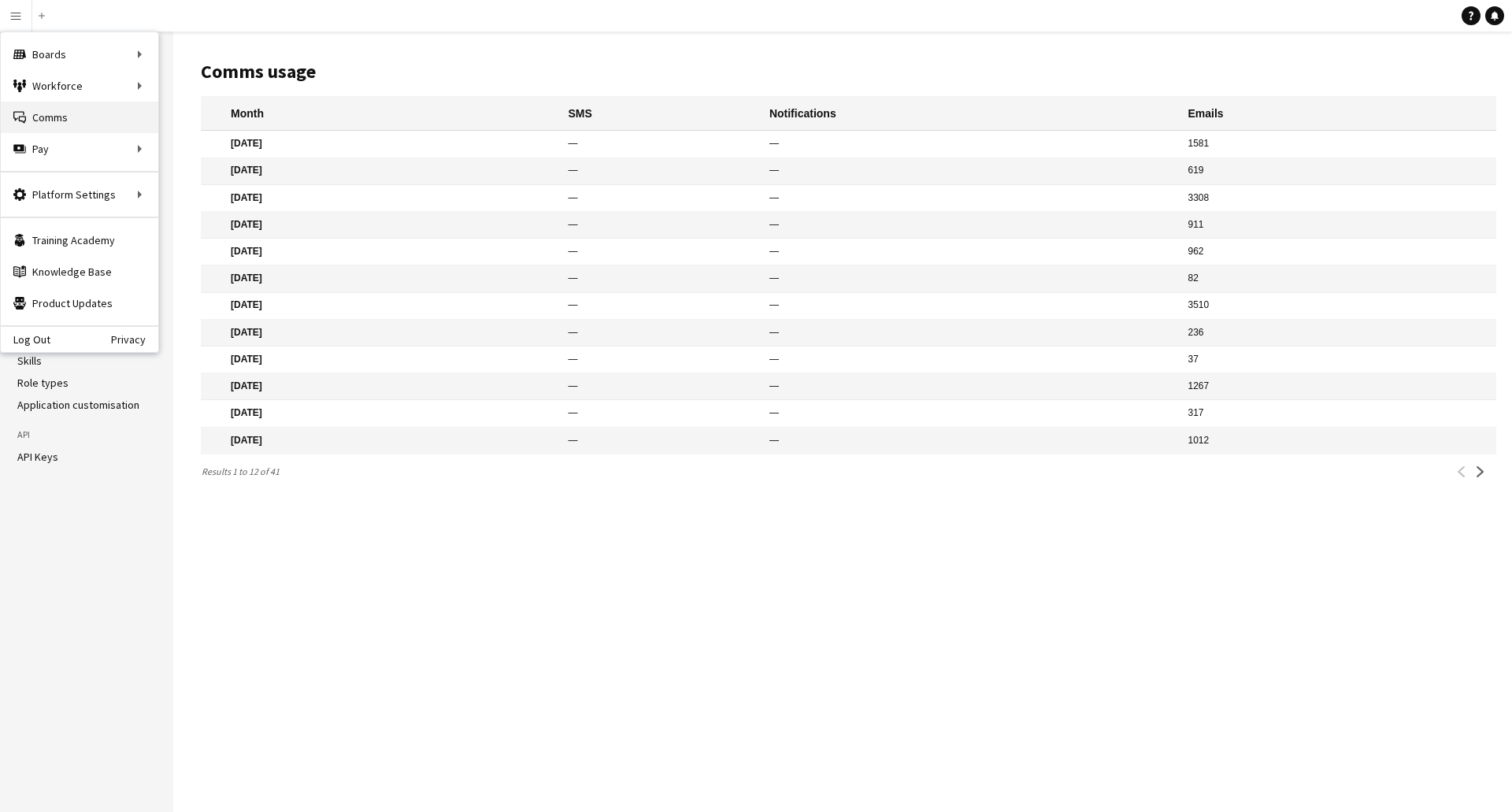
click at [46, 120] on link "Comms Comms" at bounding box center [79, 116] width 157 height 31
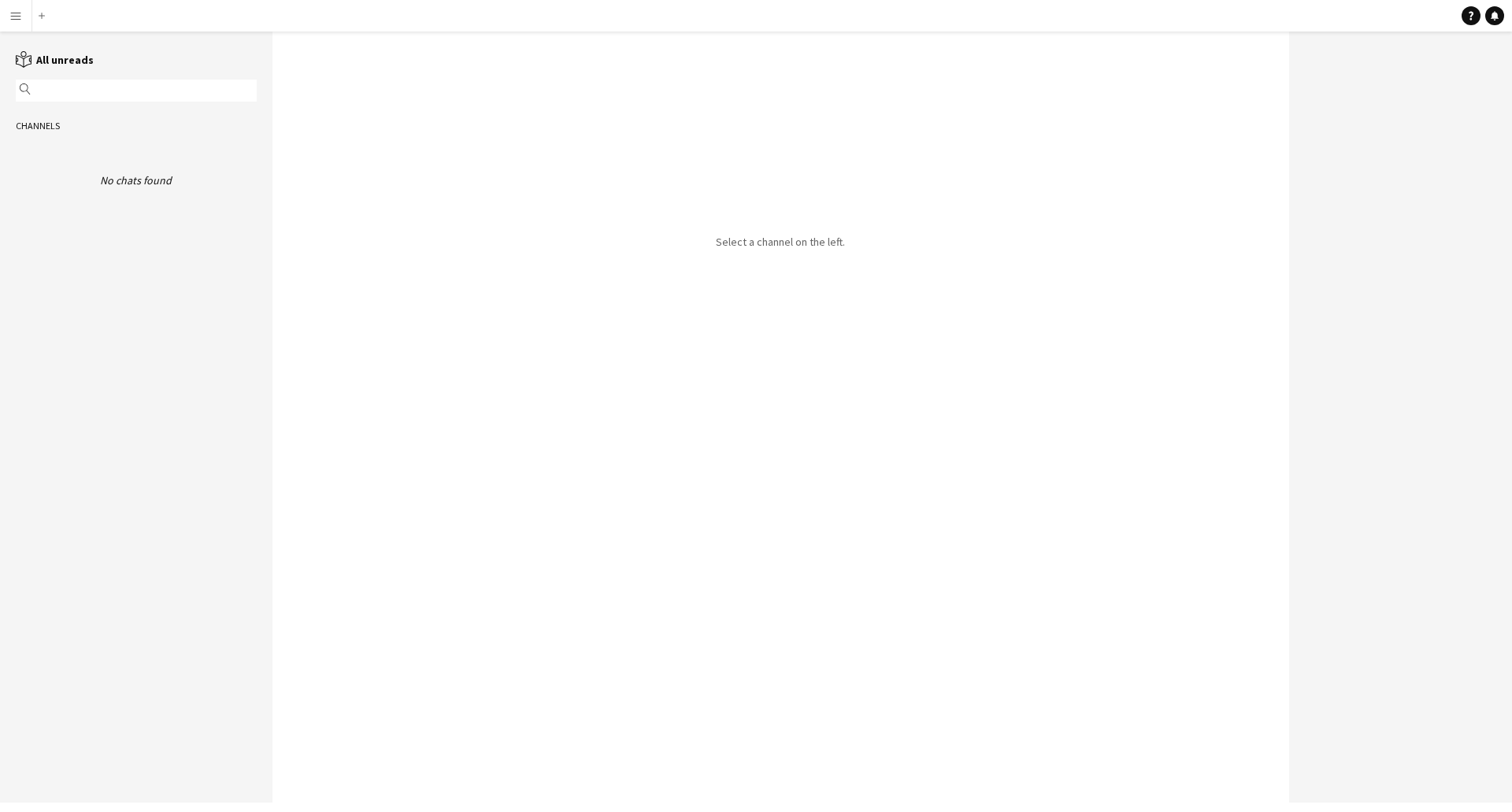
click at [86, 100] on div "magnifier" at bounding box center [136, 91] width 241 height 22
click at [10, 13] on app-icon "Menu" at bounding box center [16, 16] width 12 height 12
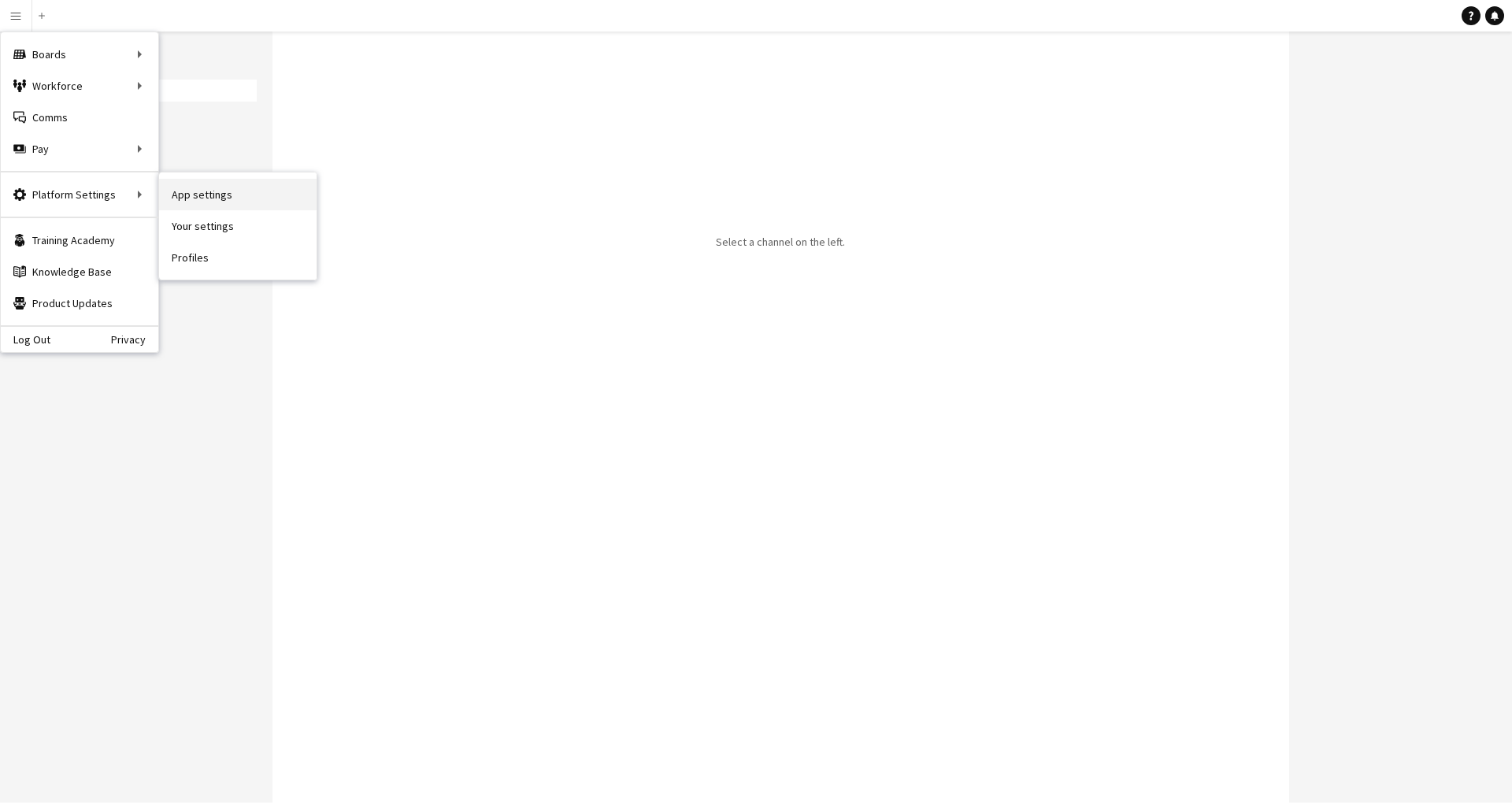
click at [266, 199] on link "App settings" at bounding box center [237, 194] width 157 height 31
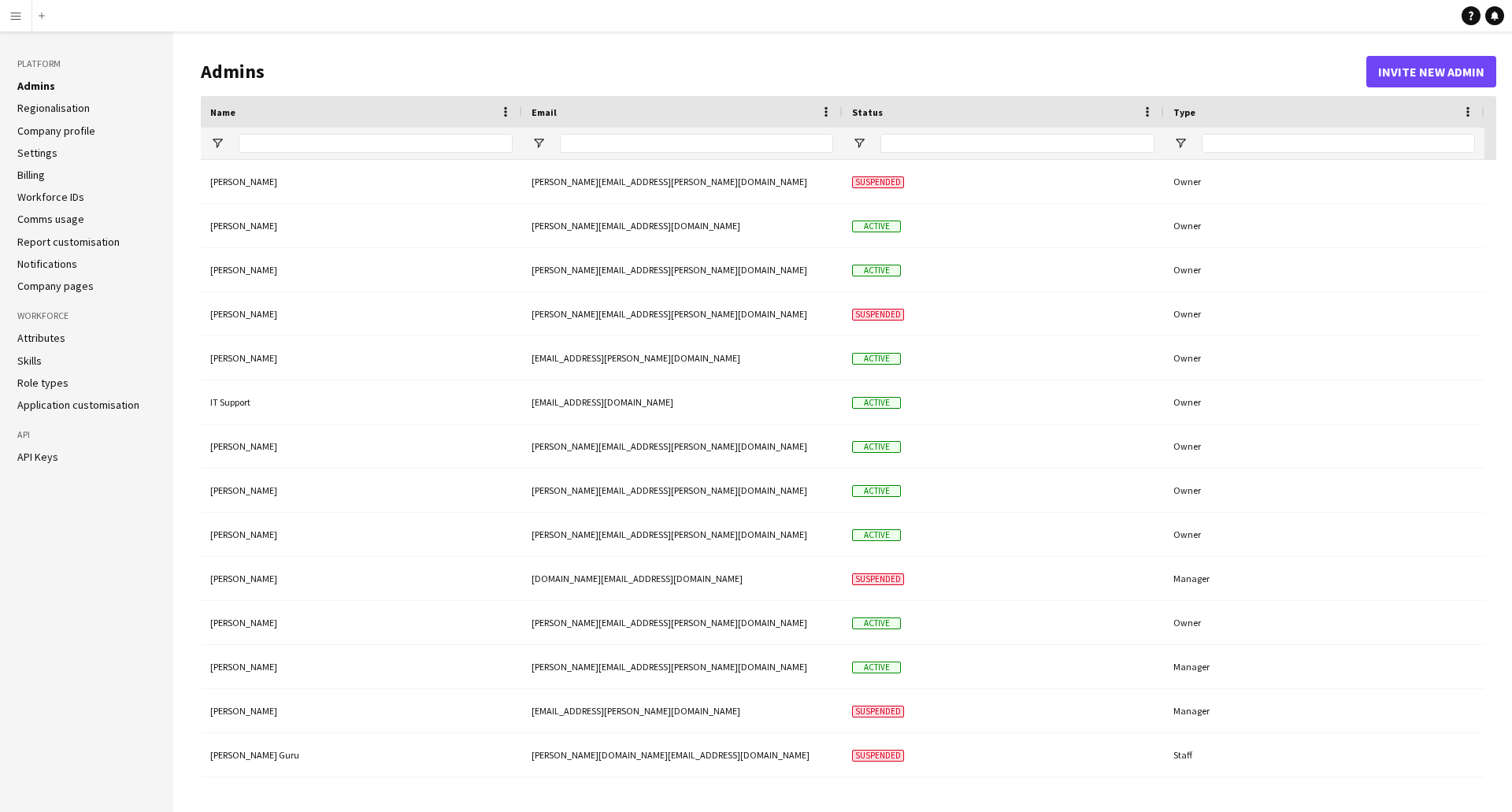
click at [56, 220] on link "Comms usage" at bounding box center [51, 219] width 67 height 14
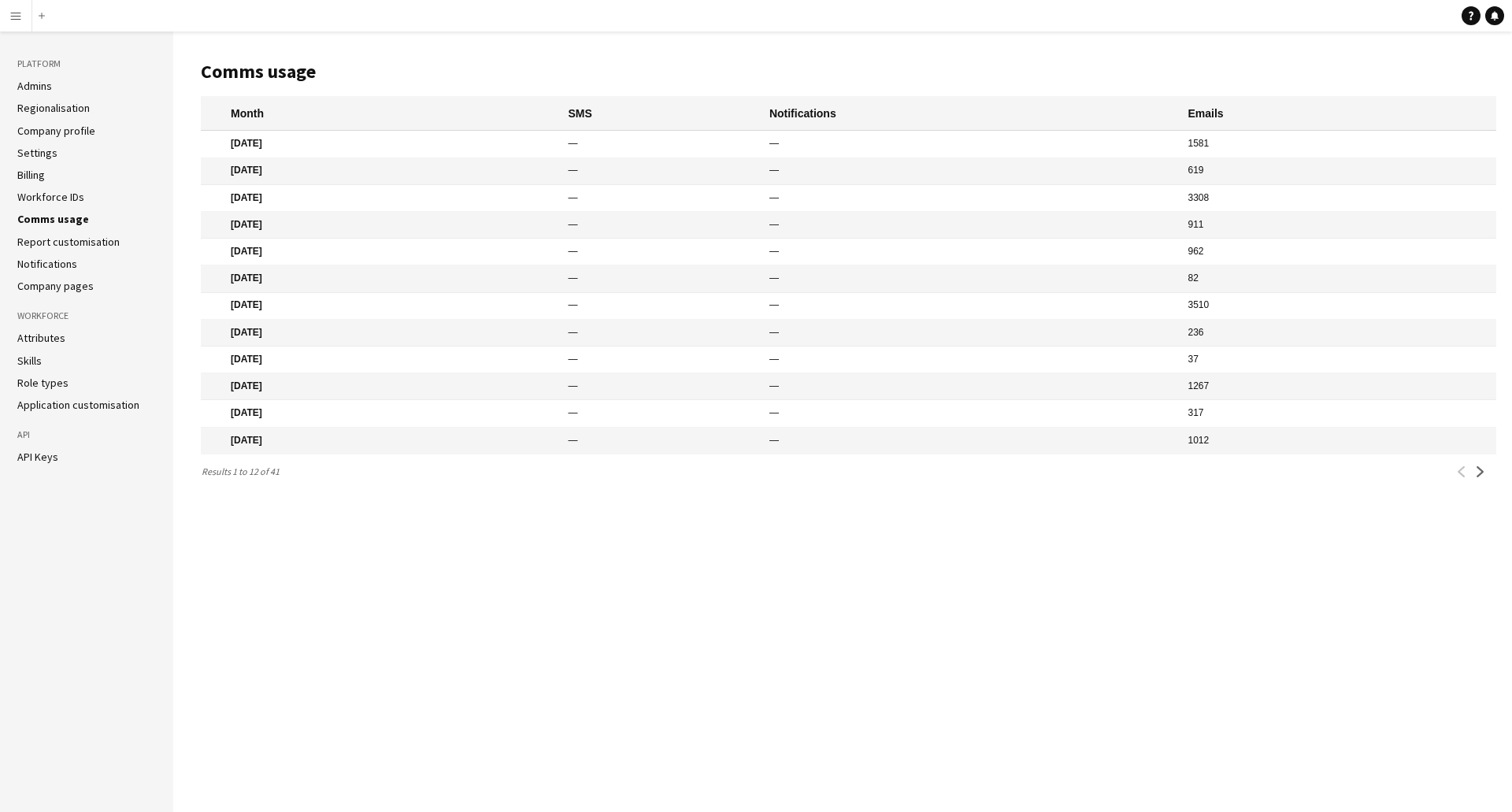
click at [38, 89] on link "Admins" at bounding box center [35, 86] width 35 height 14
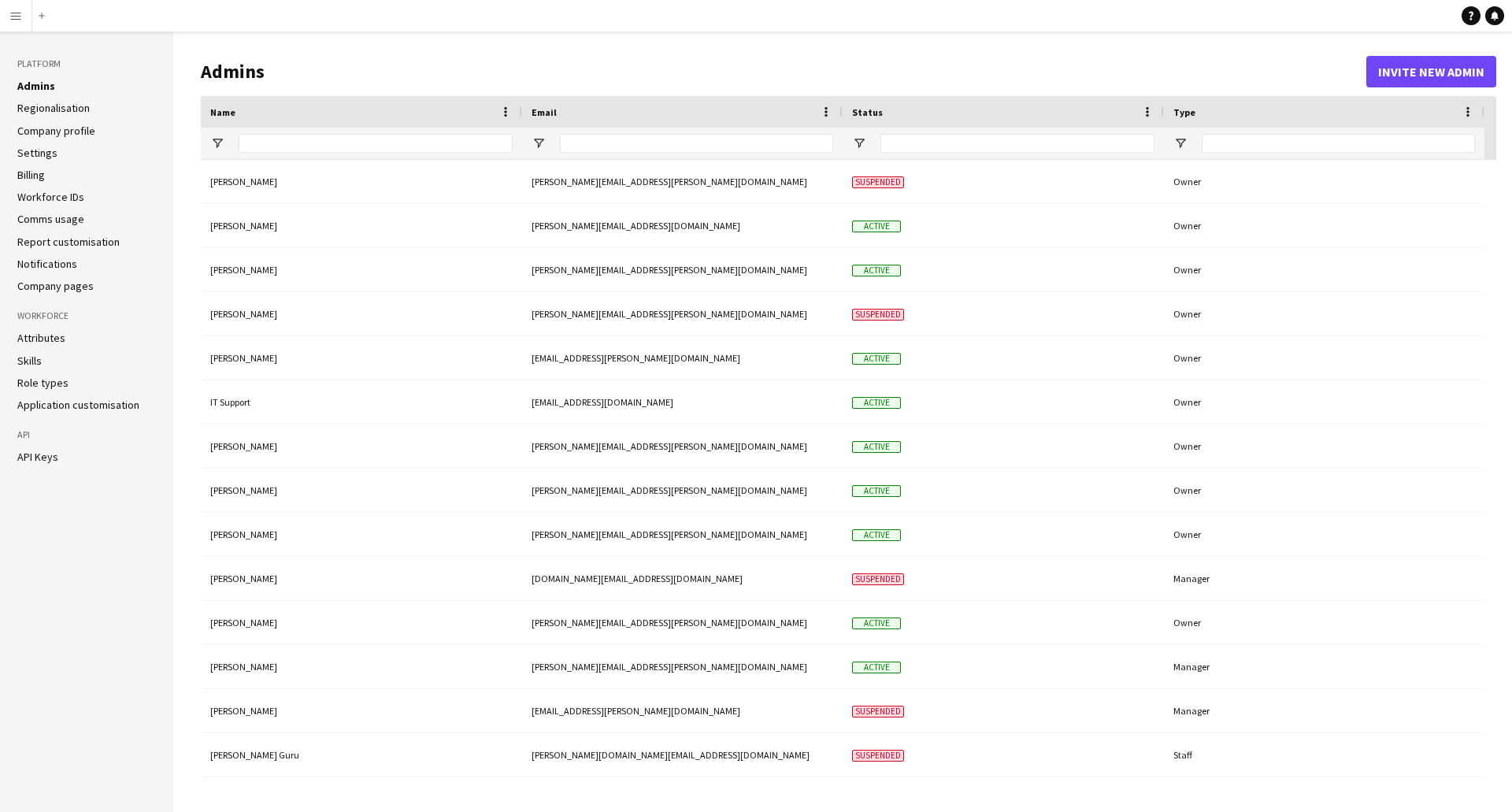
click at [36, 113] on link "Regionalisation" at bounding box center [54, 107] width 73 height 14
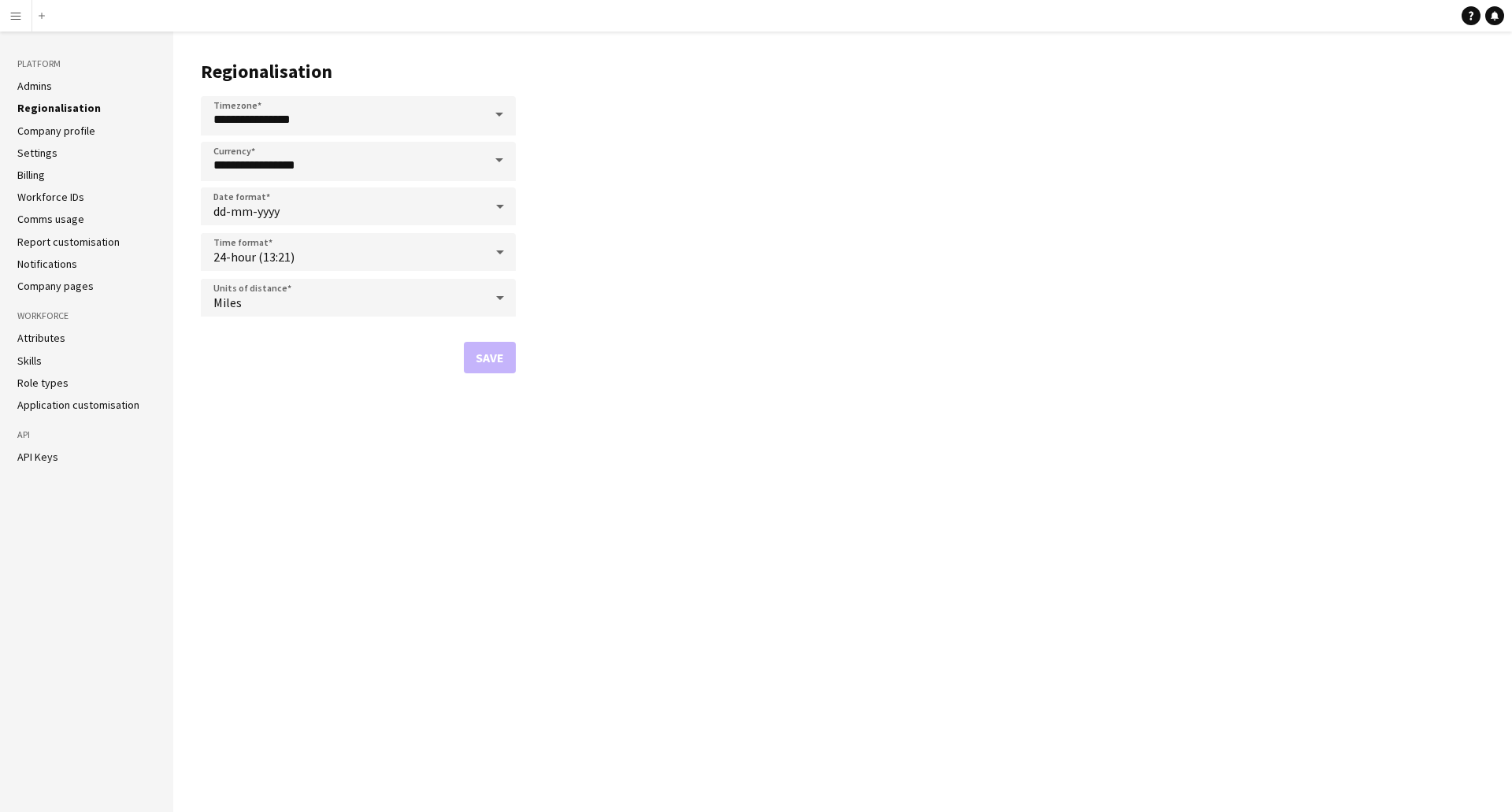
click at [36, 131] on link "Company profile" at bounding box center [57, 131] width 78 height 14
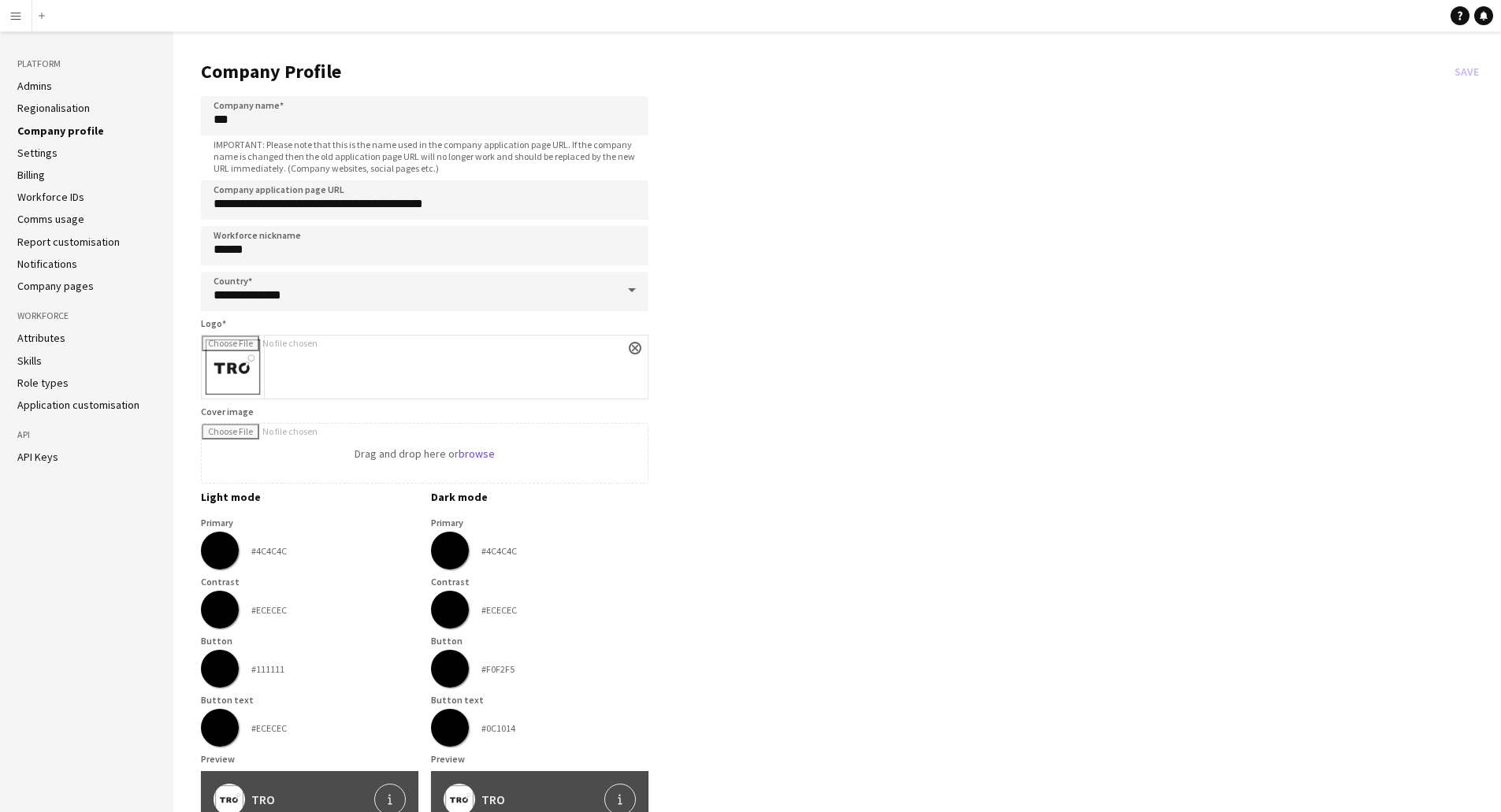
click at [37, 155] on link "Settings" at bounding box center [37, 153] width 40 height 14
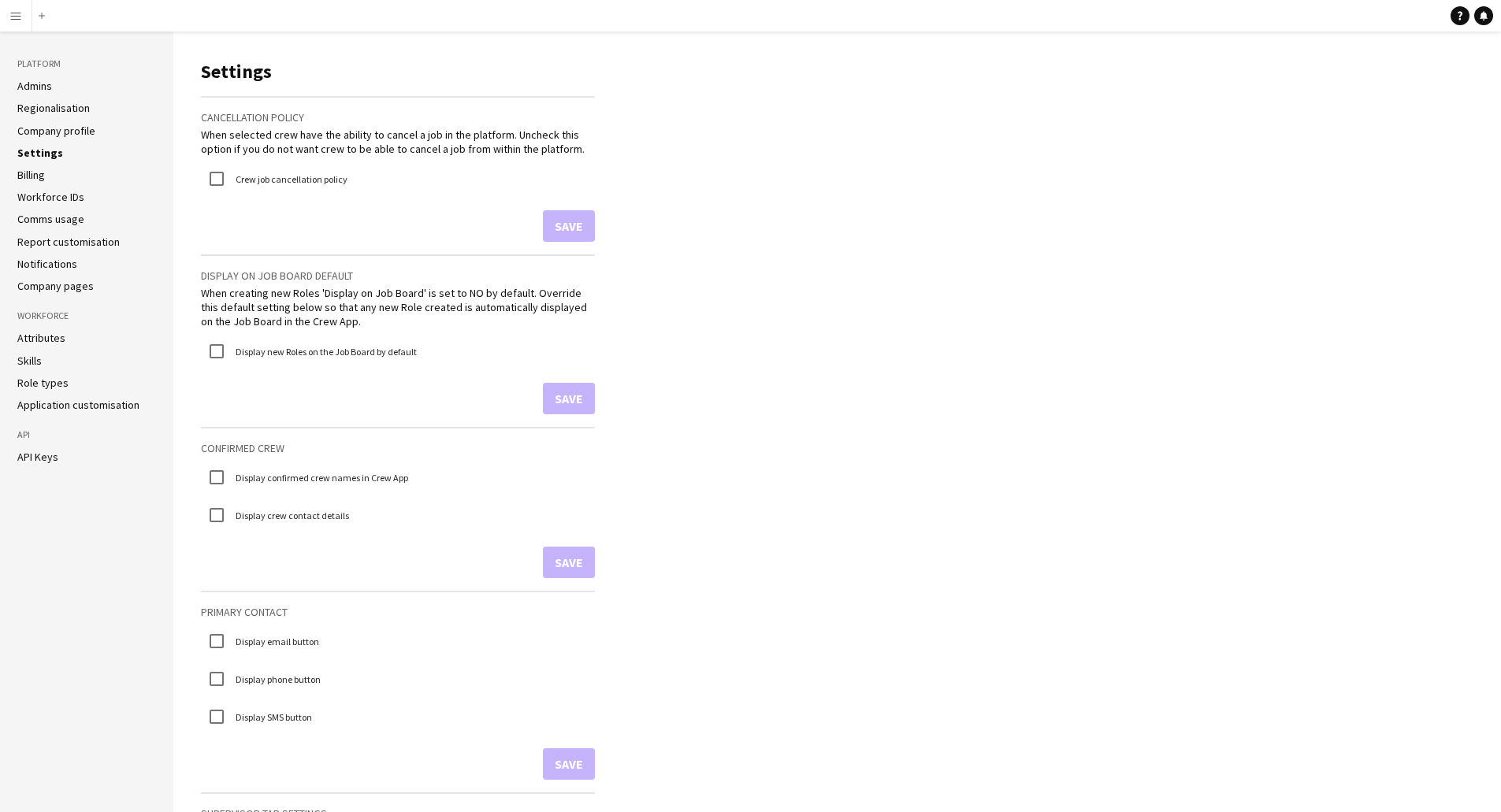
click at [38, 176] on link "Billing" at bounding box center [31, 175] width 28 height 14
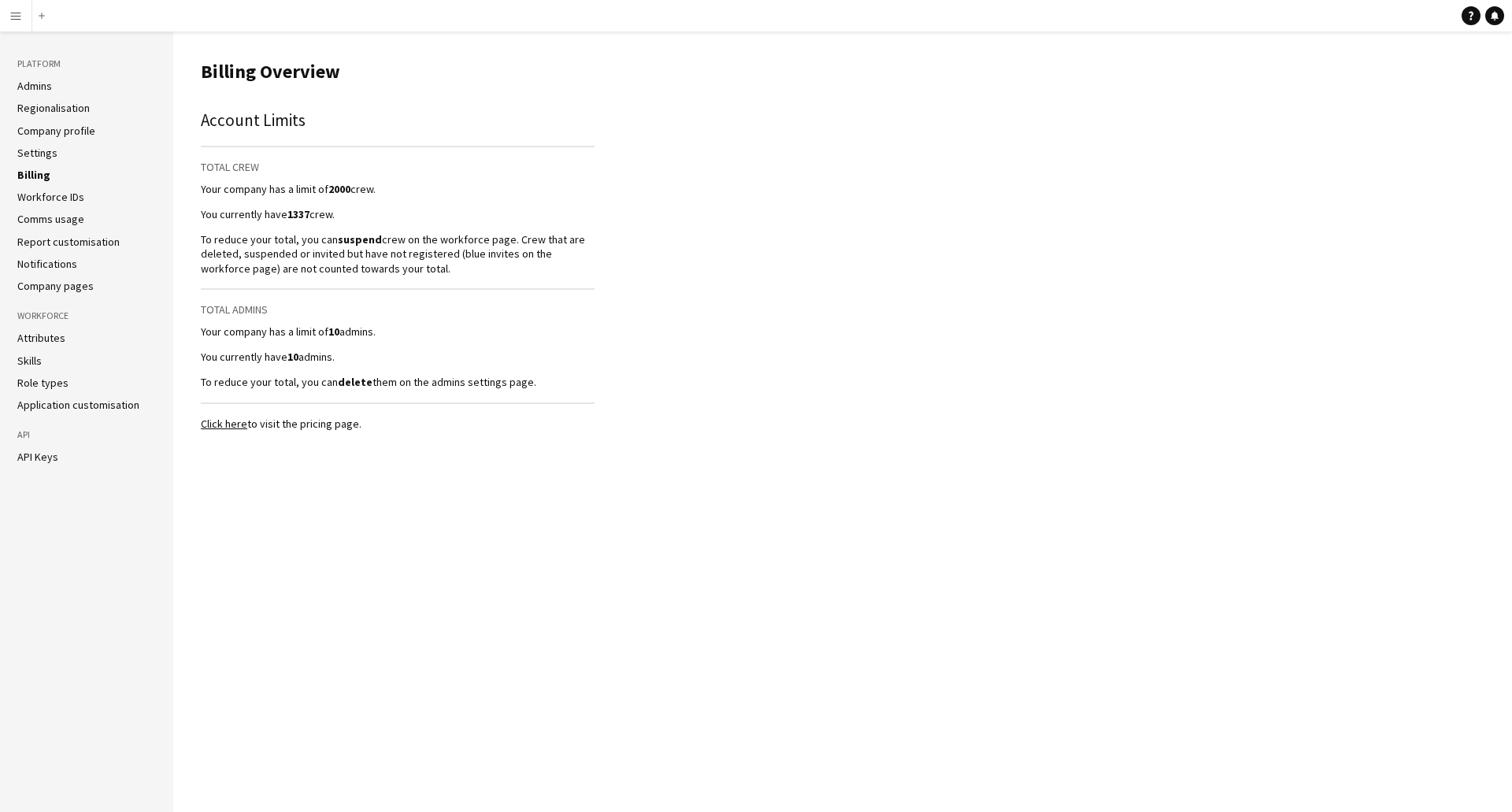
drag, startPoint x: 275, startPoint y: 211, endPoint x: 342, endPoint y: 213, distance: 67.0
click at [342, 213] on p "You currently have 1337 crew." at bounding box center [397, 214] width 394 height 14
click at [52, 198] on link "Workforce IDs" at bounding box center [51, 197] width 67 height 14
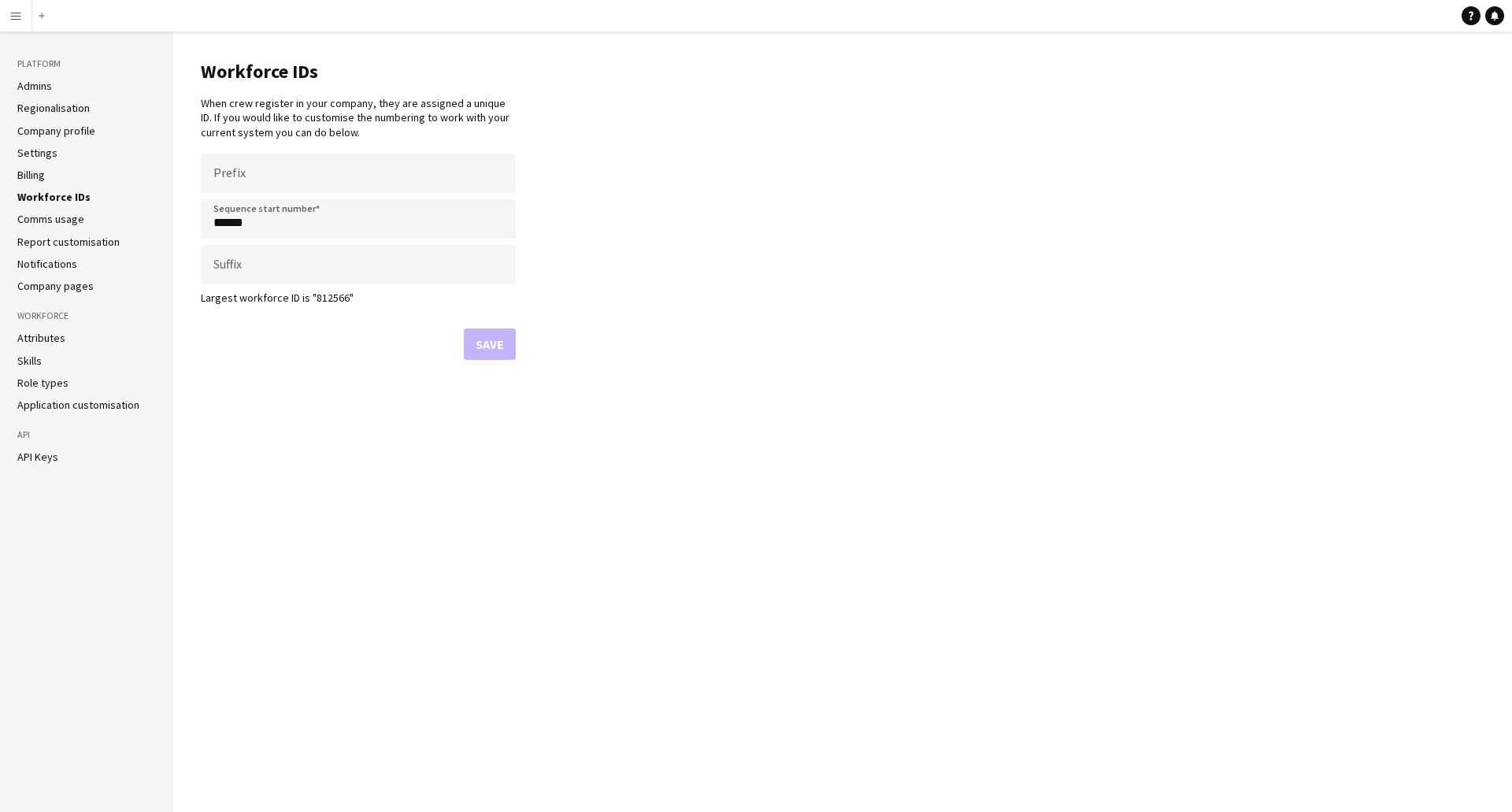
click at [49, 214] on link "Comms usage" at bounding box center [51, 219] width 67 height 14
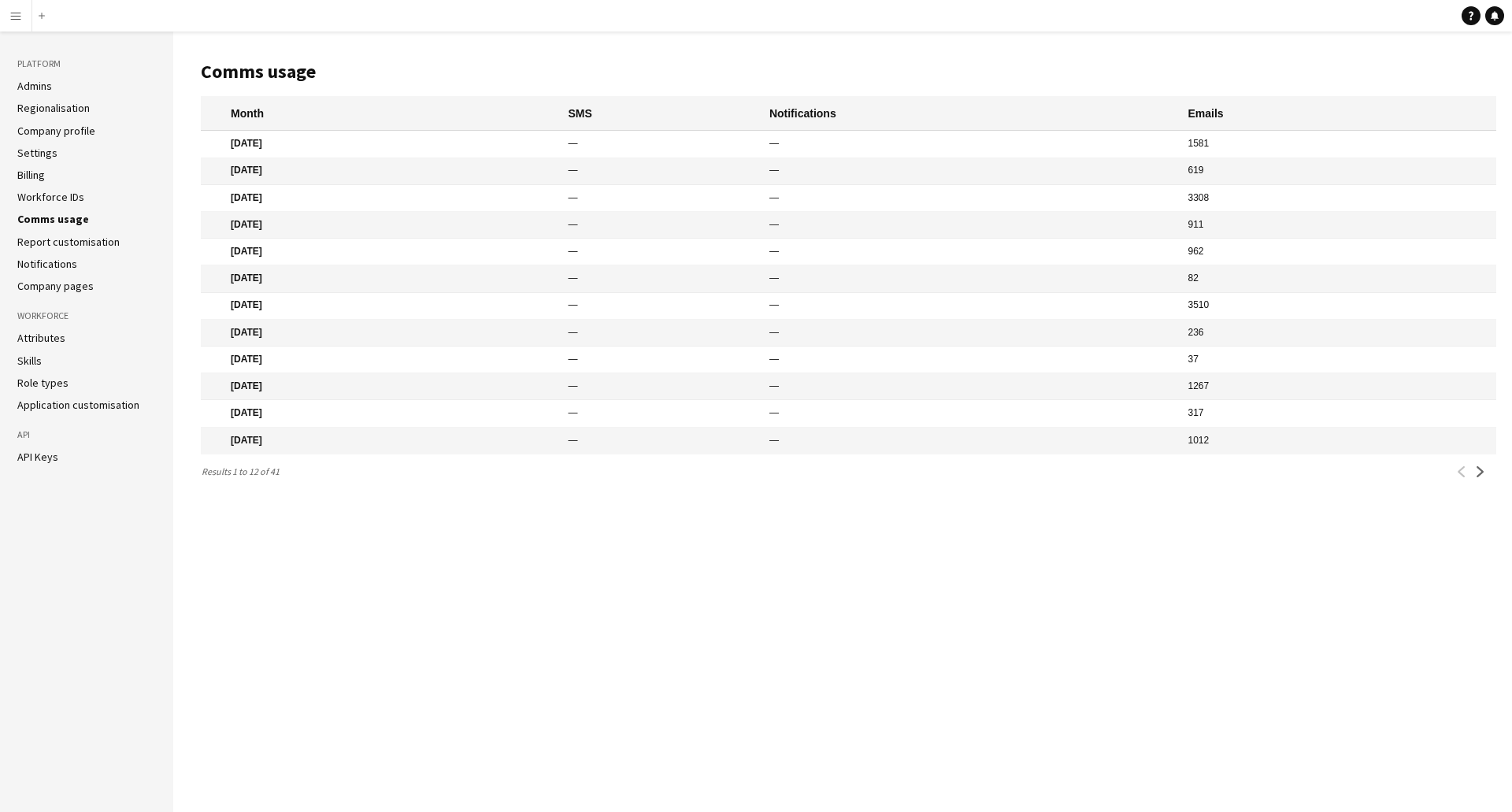
click at [52, 243] on link "Report customisation" at bounding box center [68, 242] width 102 height 14
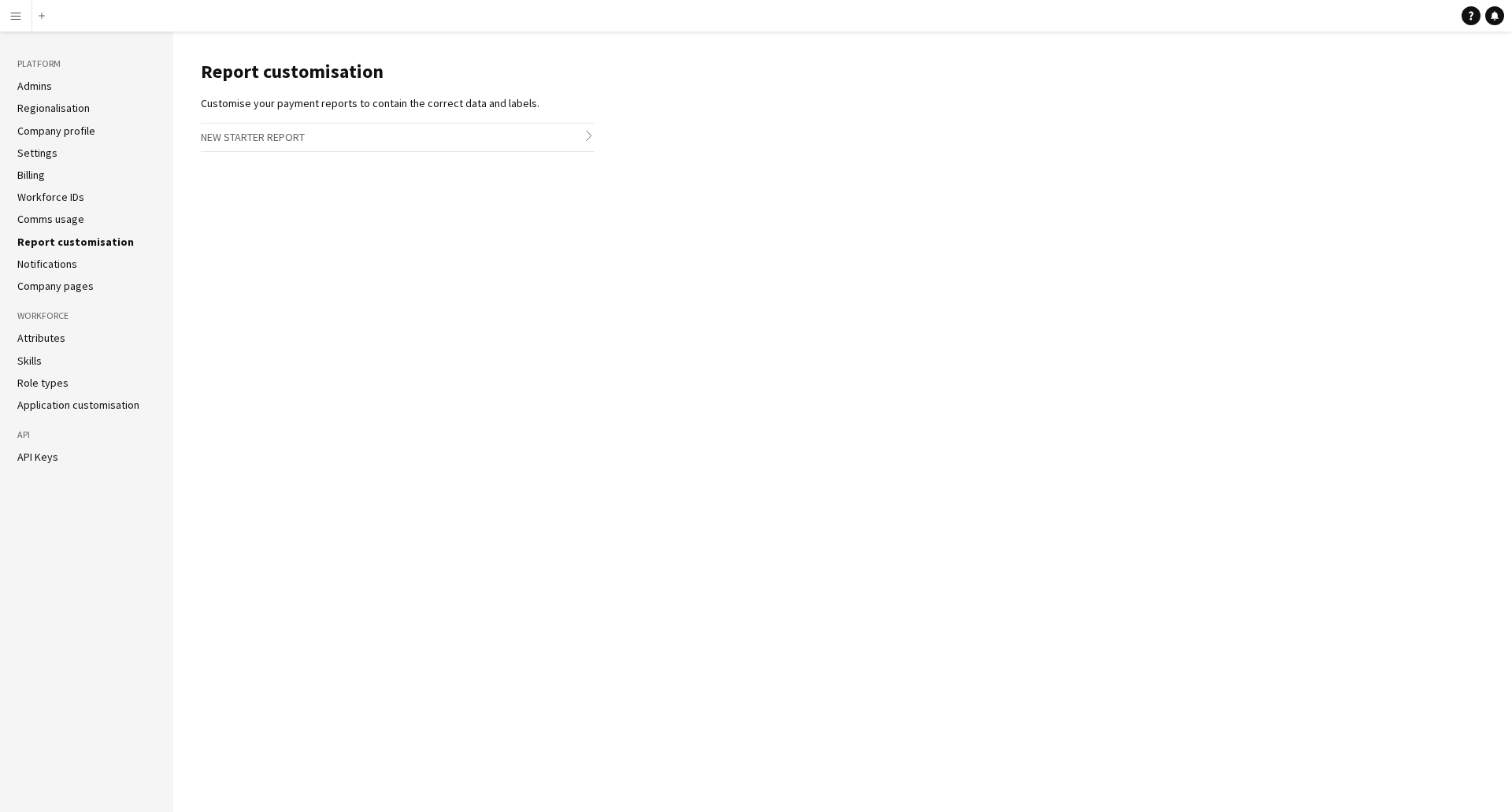
click at [50, 259] on link "Notifications" at bounding box center [47, 264] width 60 height 14
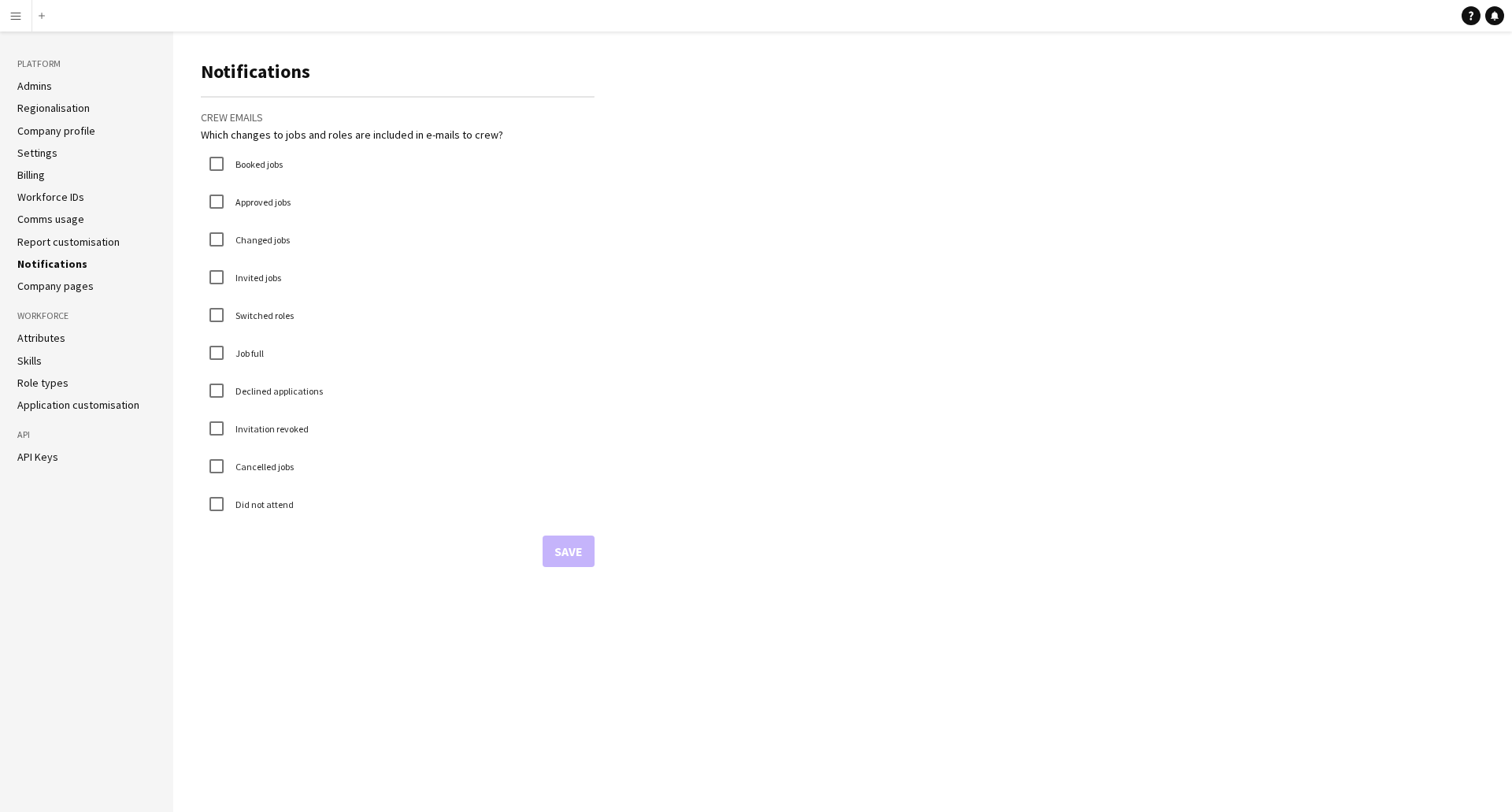
click at [57, 235] on link "Report customisation" at bounding box center [68, 242] width 102 height 14
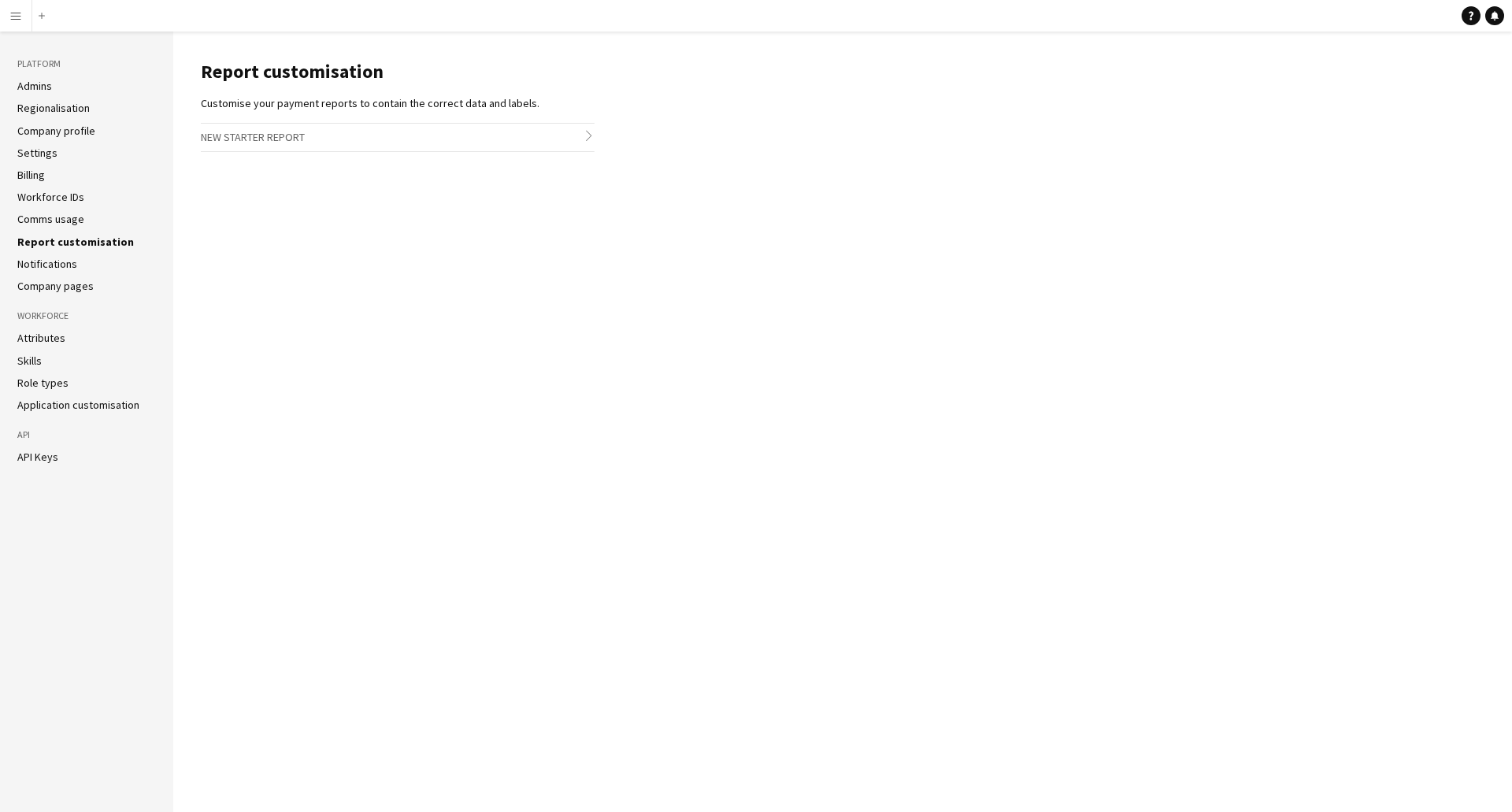
click at [49, 259] on link "Notifications" at bounding box center [47, 264] width 60 height 14
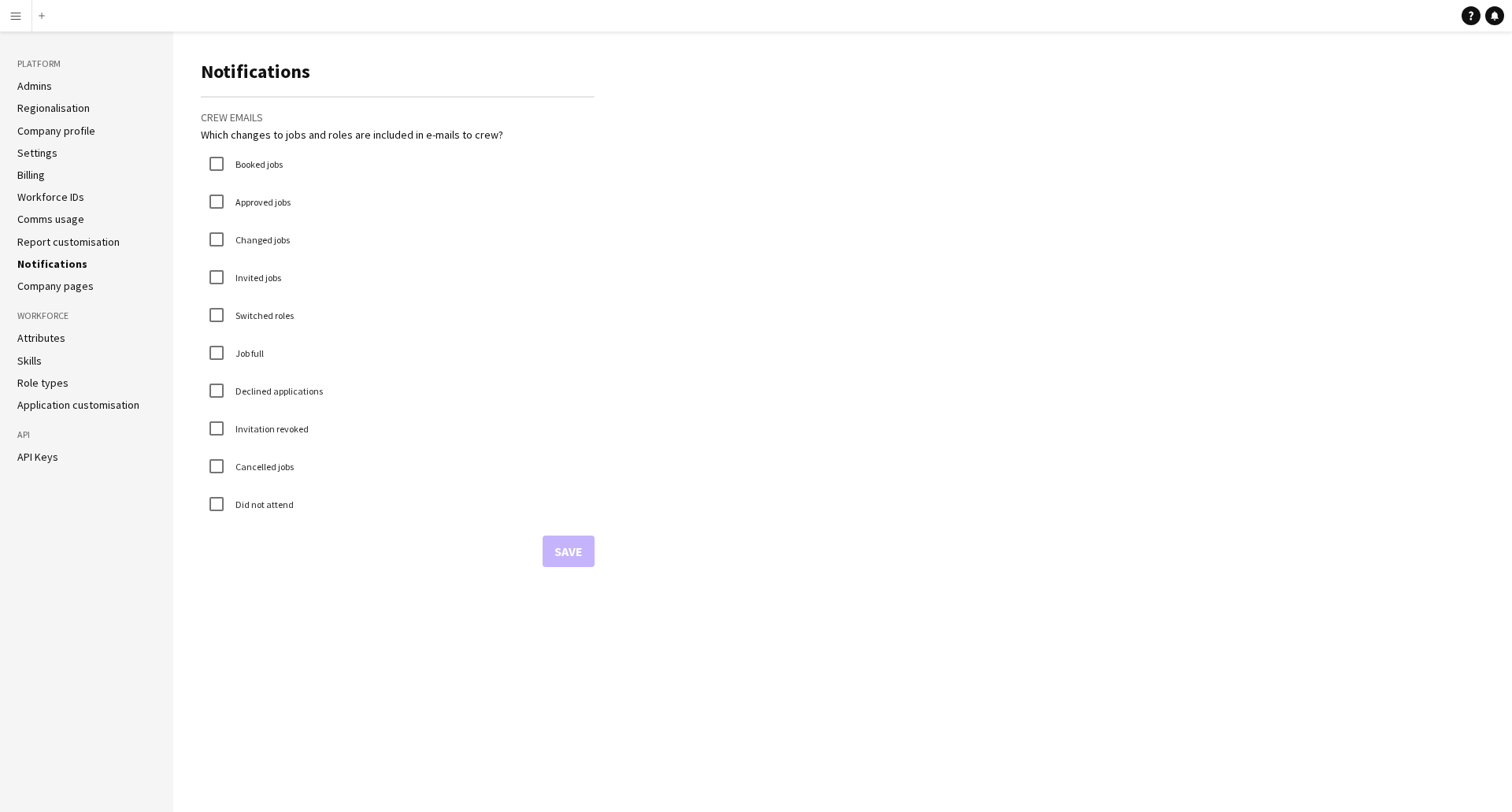
click at [54, 281] on link "Company pages" at bounding box center [56, 286] width 76 height 14
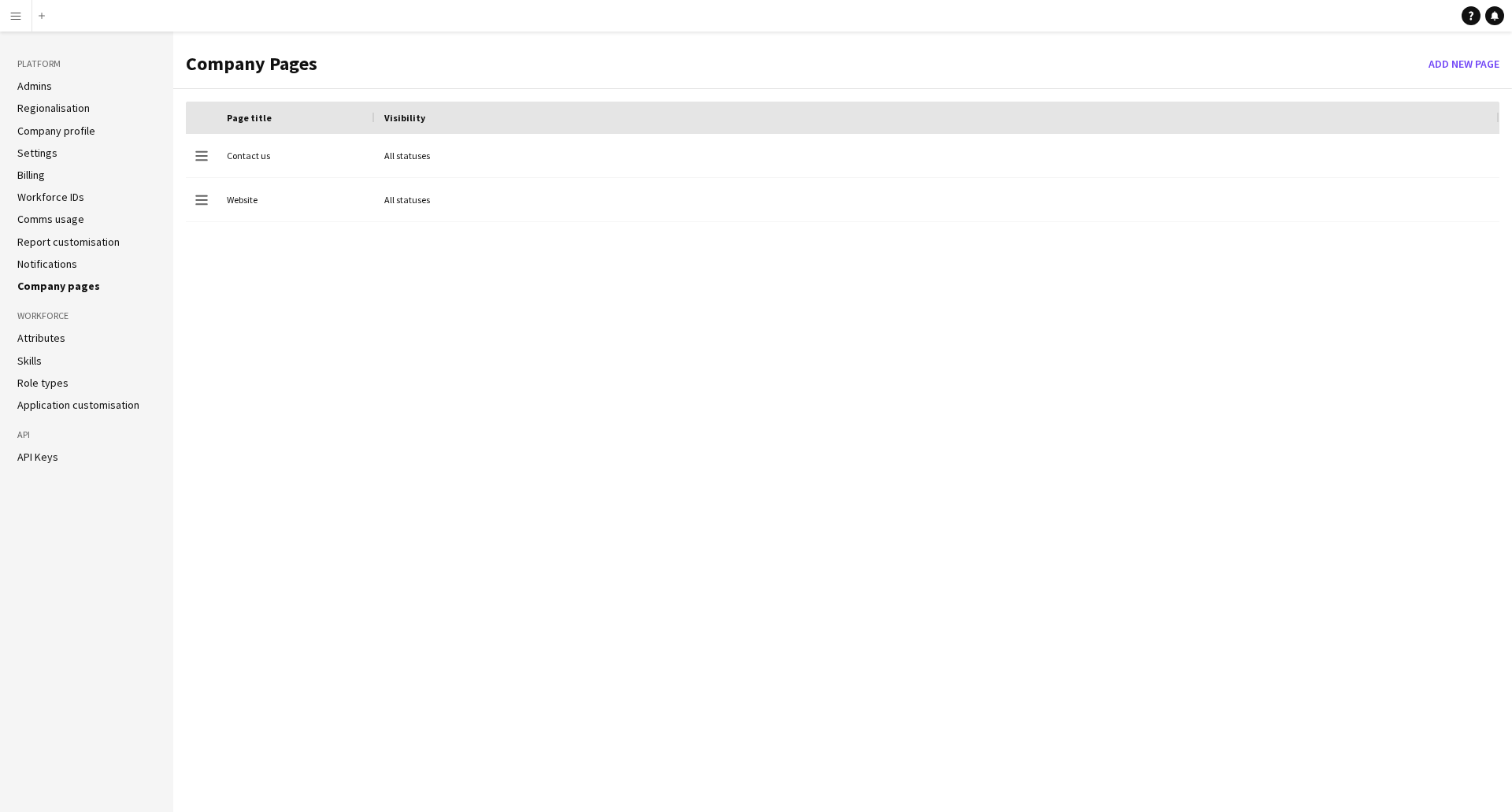
click at [67, 336] on li "Attributes" at bounding box center [87, 338] width 139 height 14
click at [59, 336] on link "Attributes" at bounding box center [42, 338] width 48 height 14
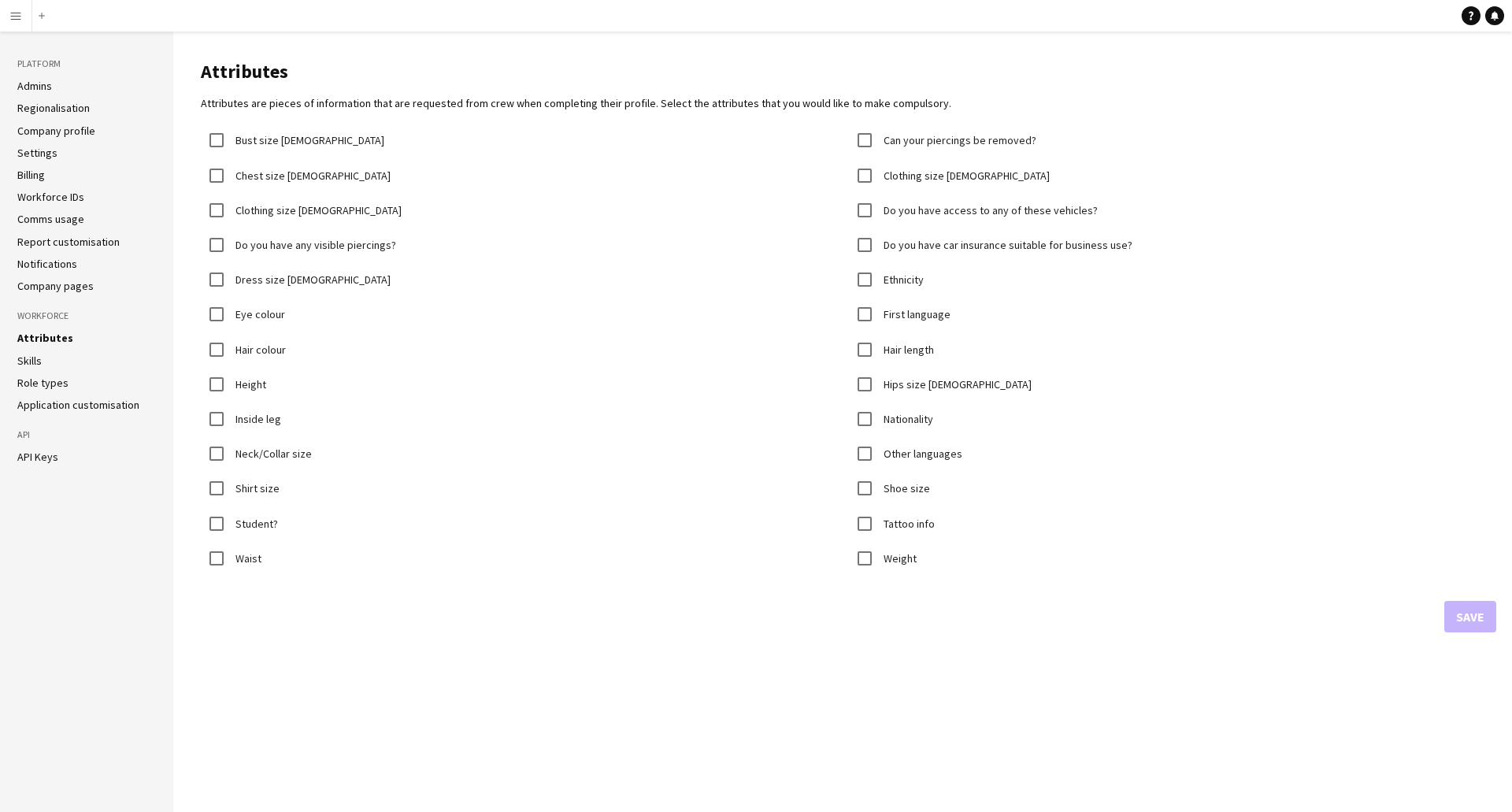
click at [33, 357] on link "Skills" at bounding box center [29, 361] width 24 height 14
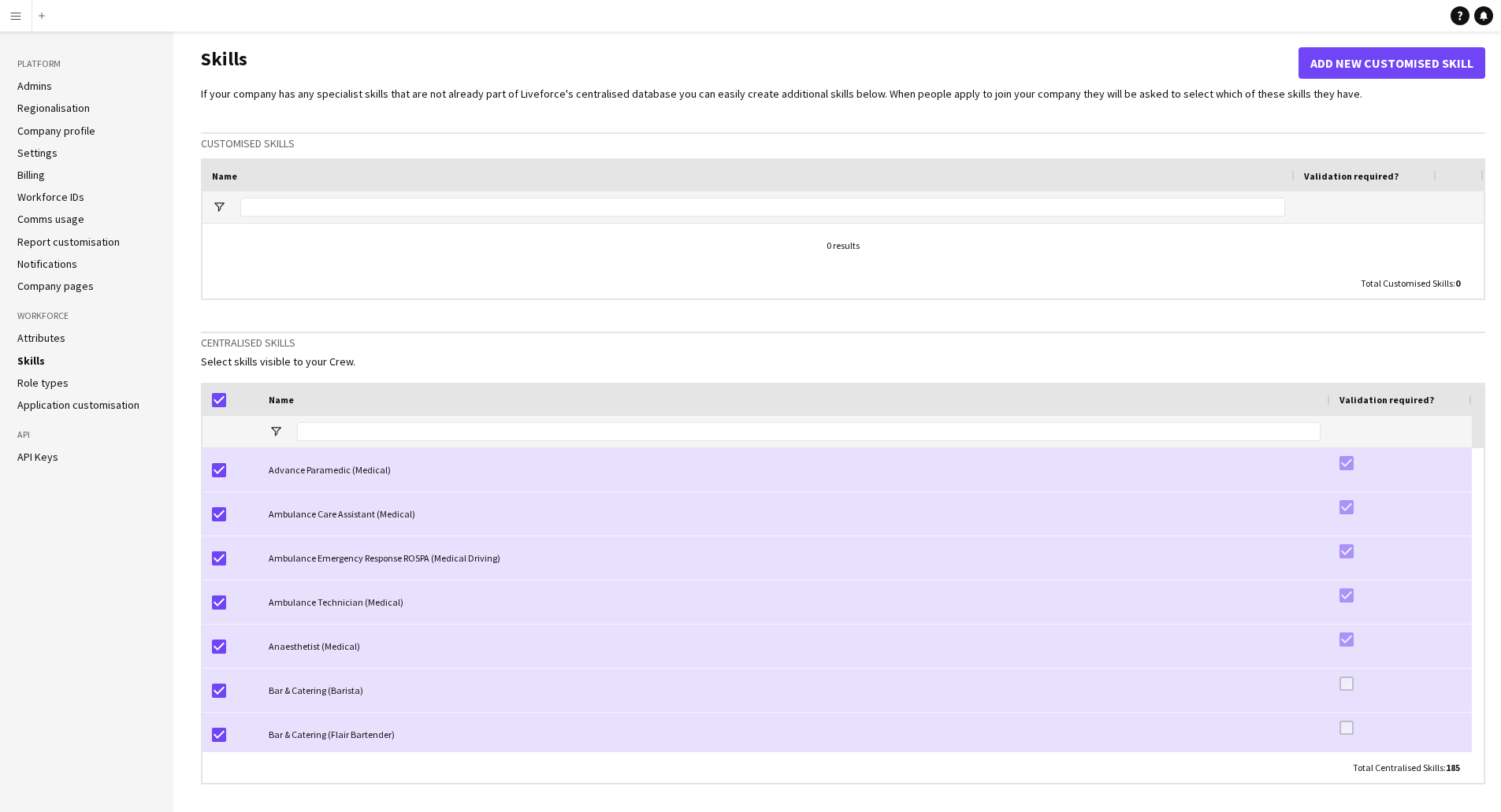
click at [44, 376] on link "Role types" at bounding box center [44, 383] width 52 height 14
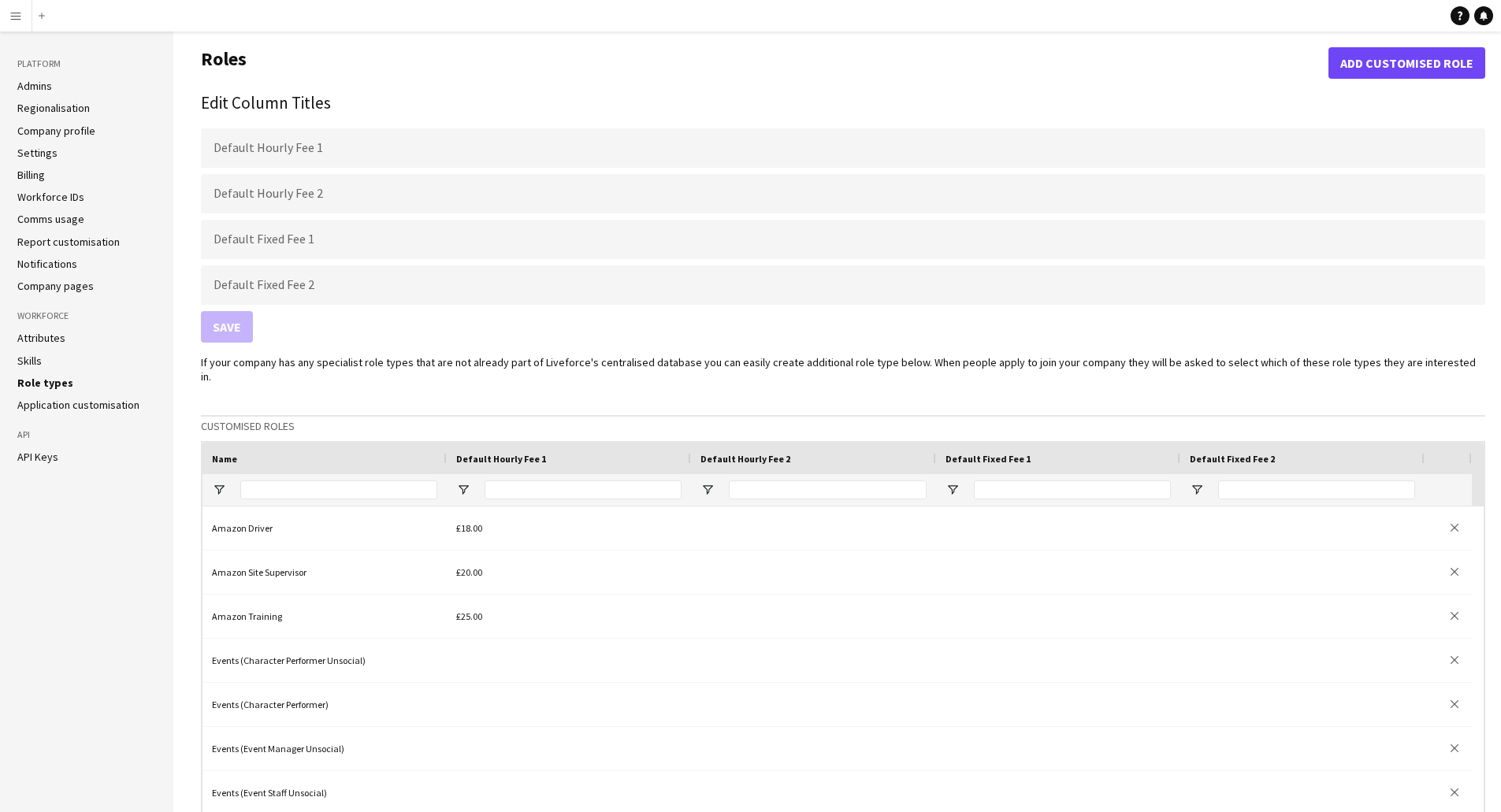
click at [52, 405] on link "Application customisation" at bounding box center [78, 405] width 122 height 14
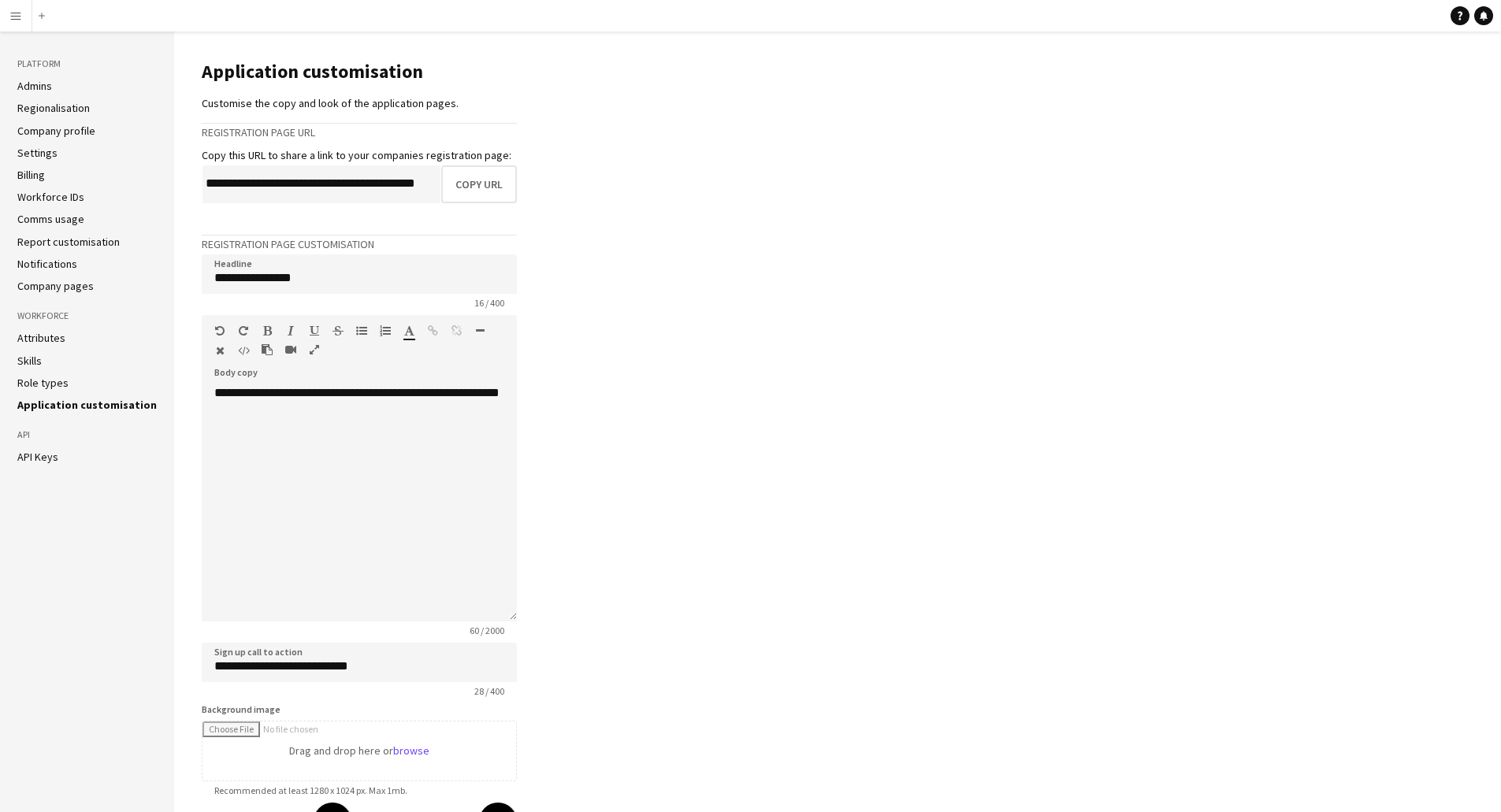
scroll to position [157, 0]
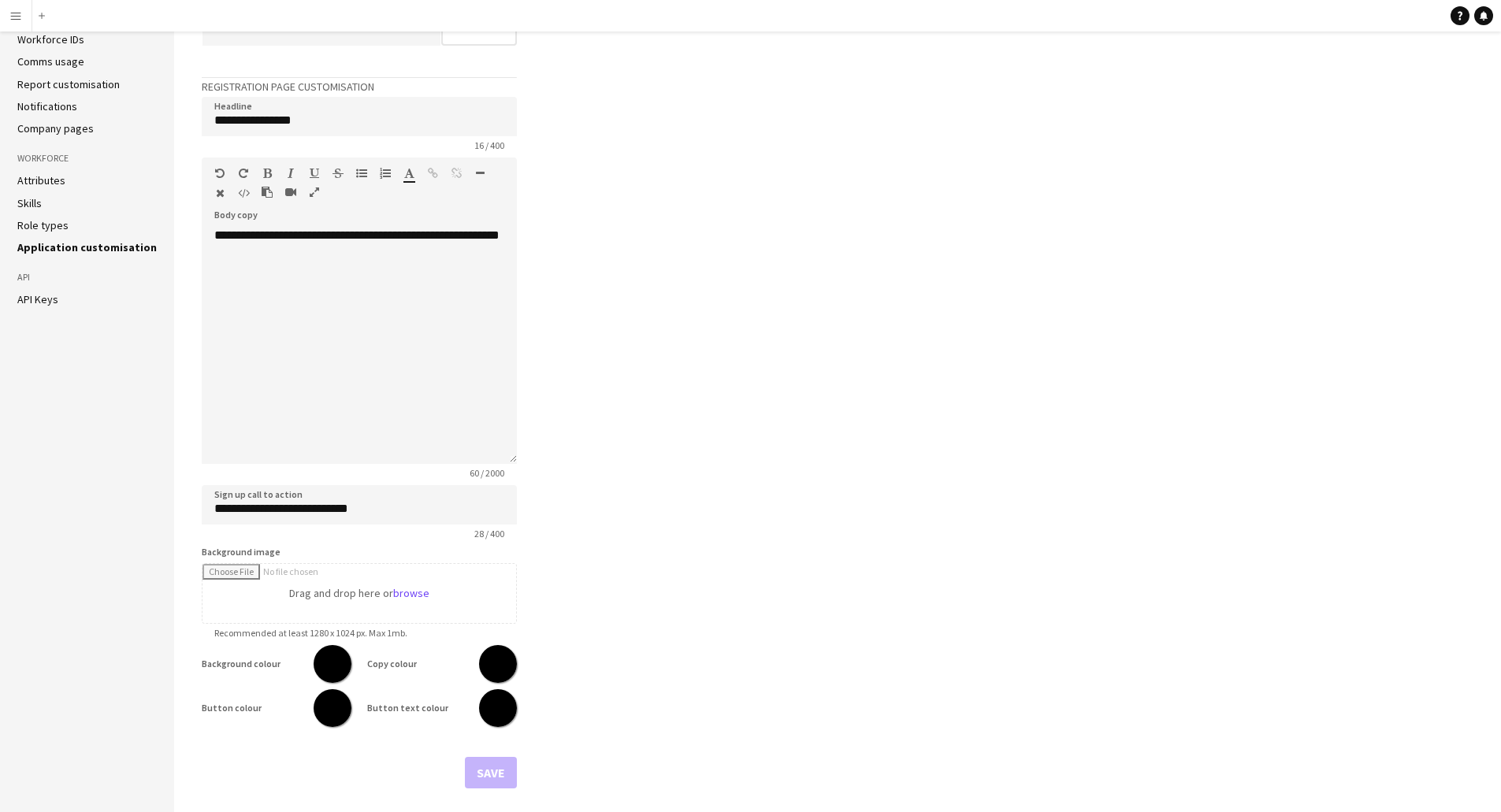
click at [0, 14] on button "Menu" at bounding box center [15, 15] width 31 height 31
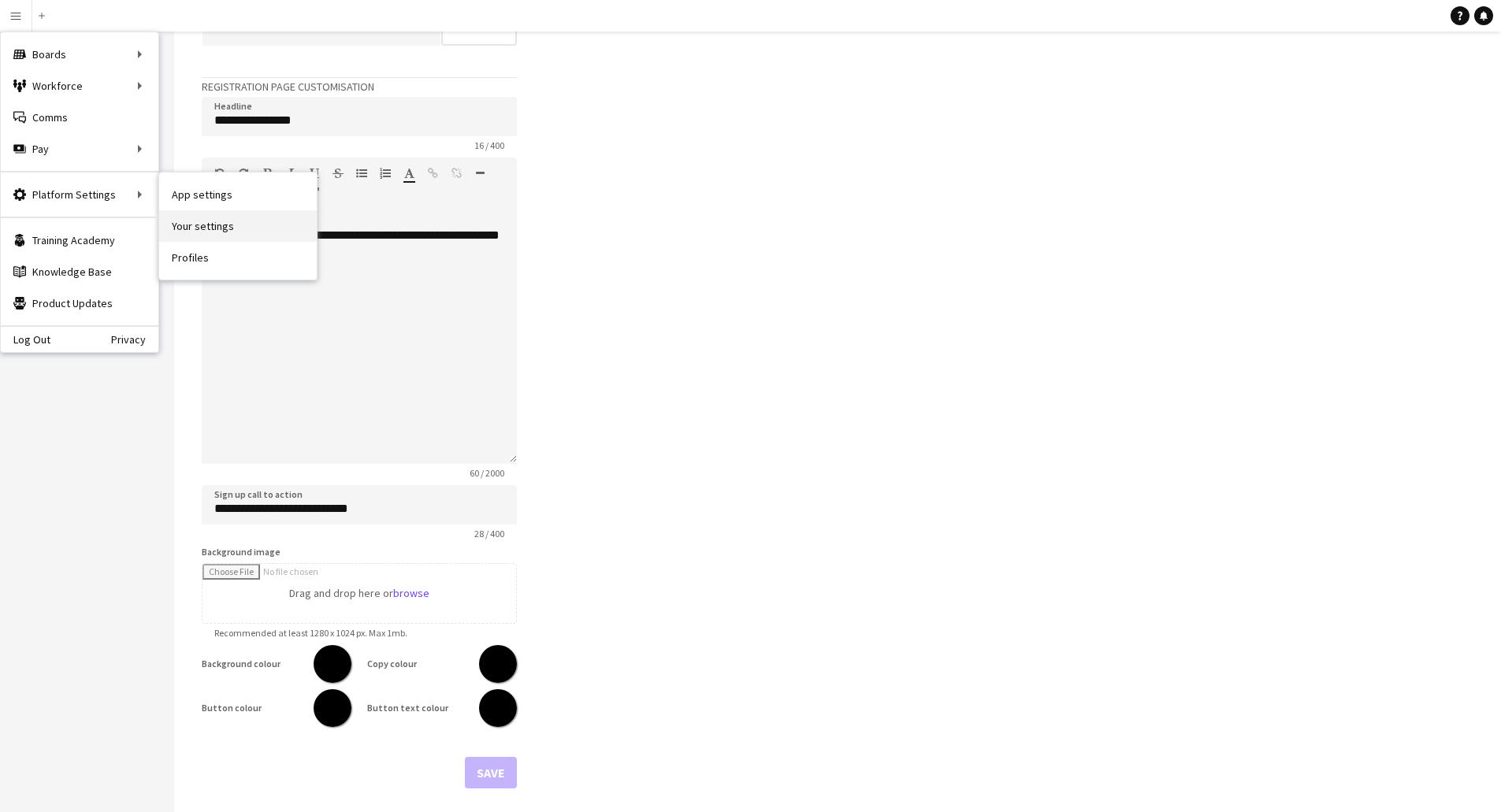
click at [202, 228] on link "Your settings" at bounding box center [237, 226] width 157 height 31
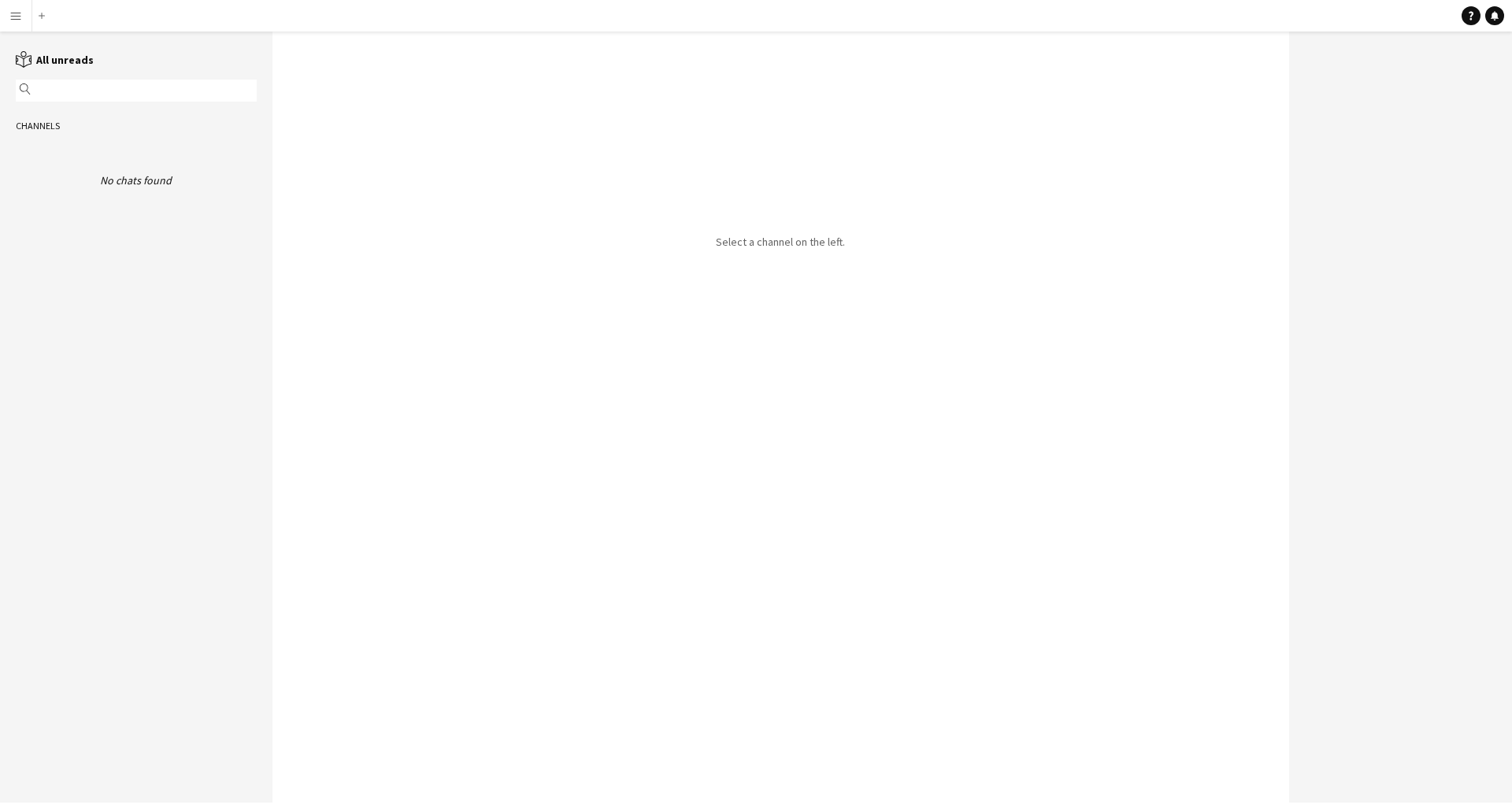
click at [16, 14] on app-icon "Menu" at bounding box center [16, 16] width 12 height 12
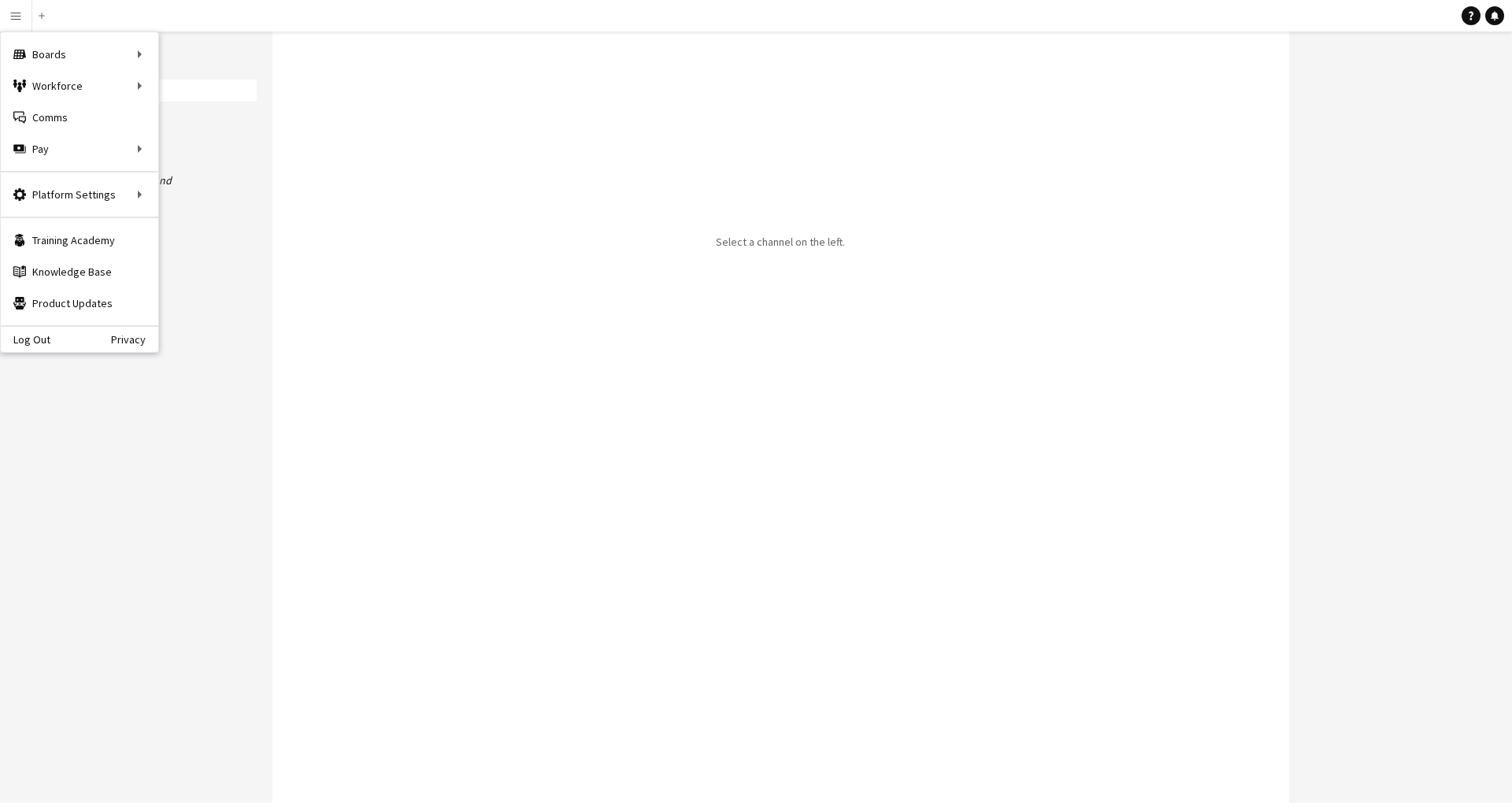
click at [13, 17] on app-icon "Menu" at bounding box center [16, 16] width 12 height 12
click at [41, 18] on app-icon "Add" at bounding box center [41, 15] width 6 height 6
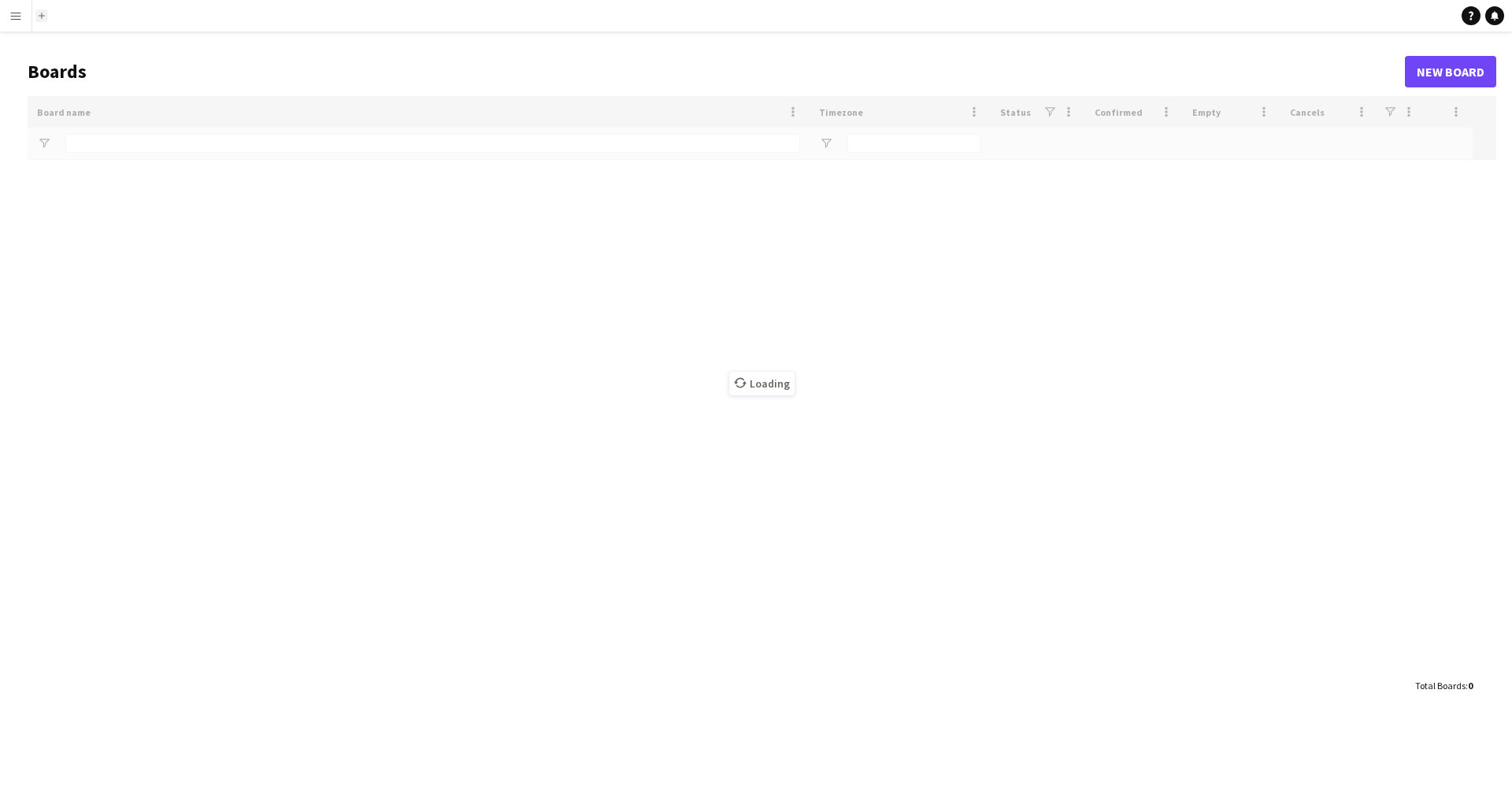
type input "*****"
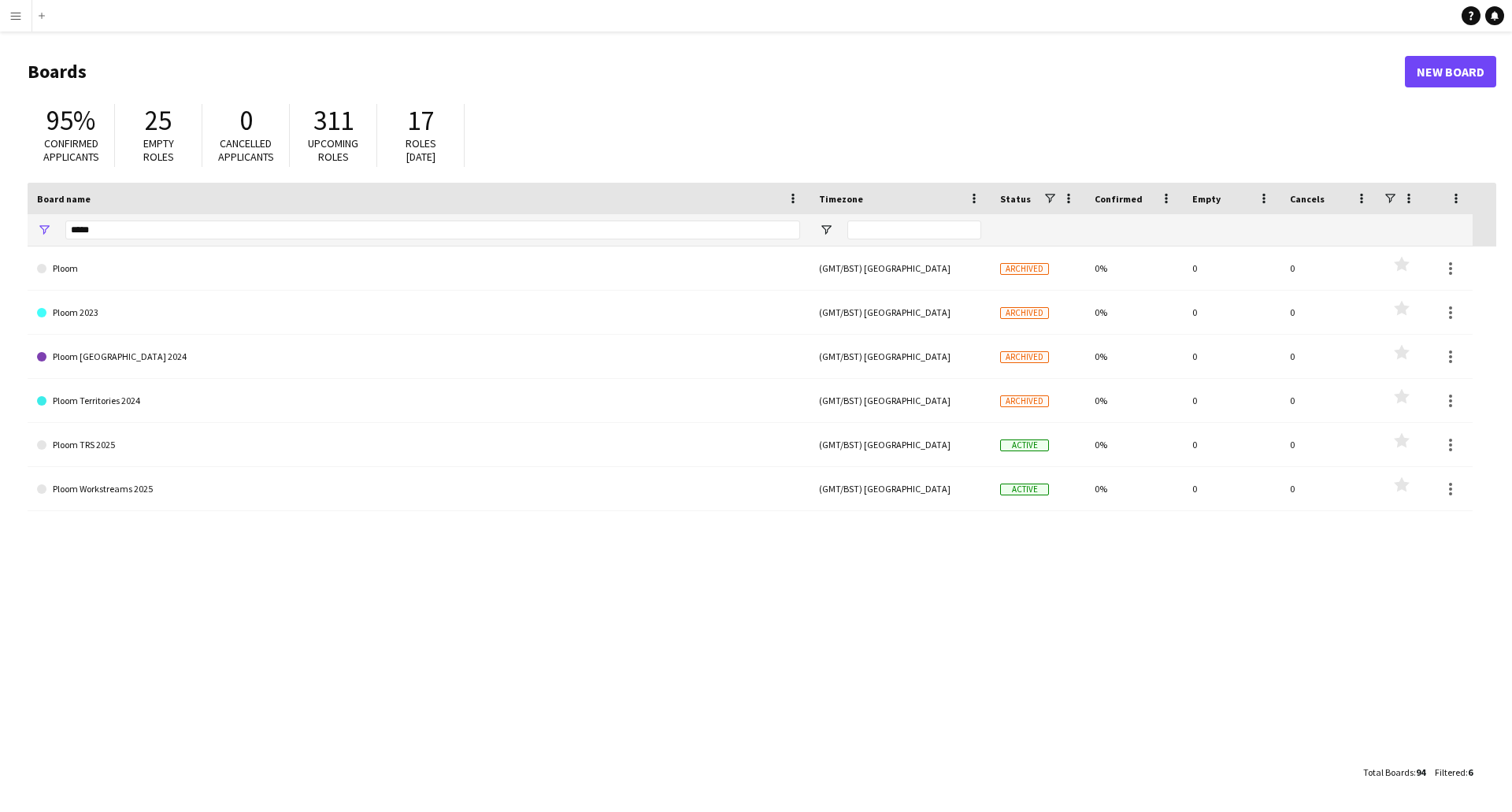
click at [3, 22] on button "Menu" at bounding box center [15, 15] width 31 height 31
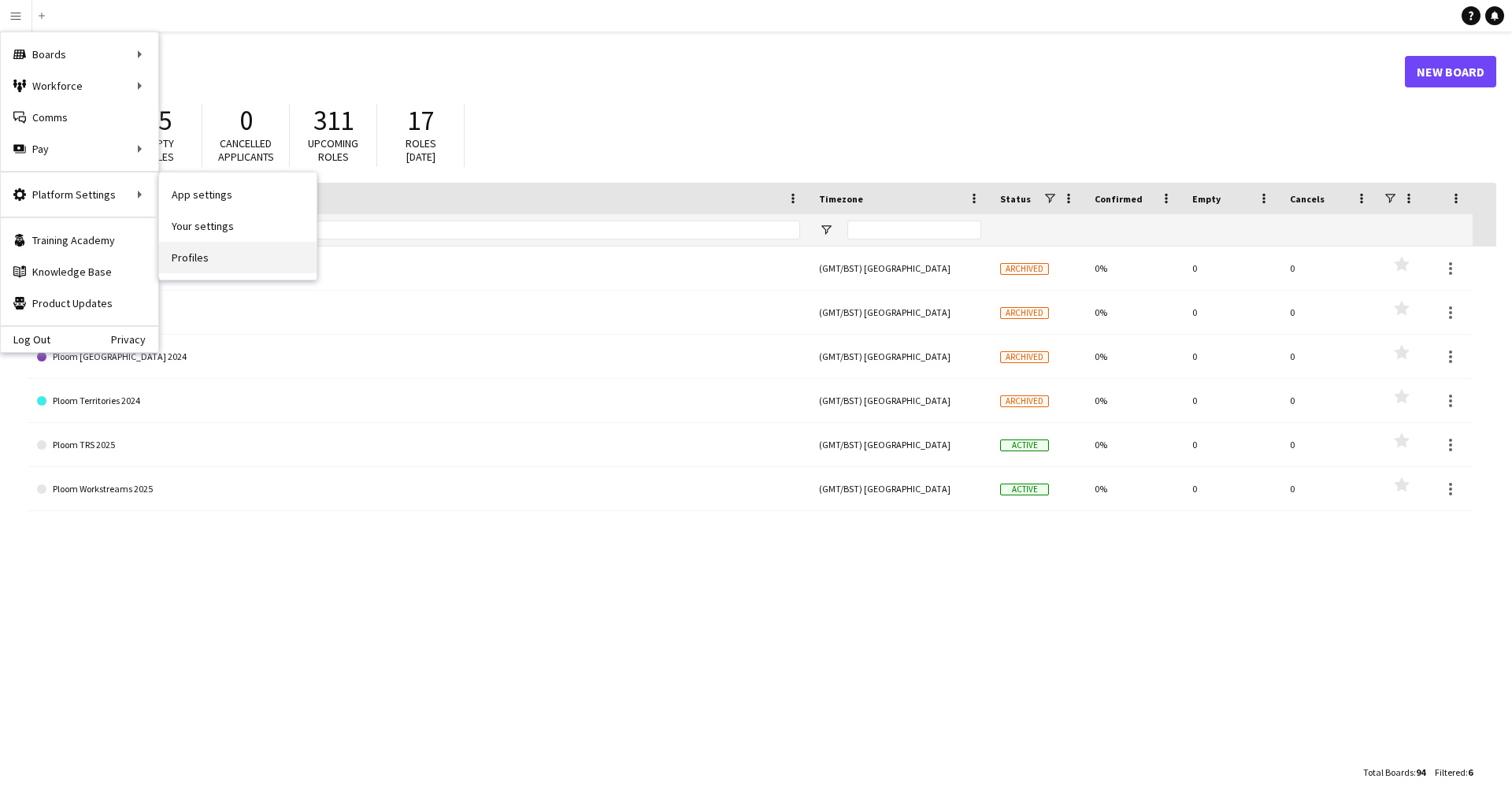
click at [194, 256] on link "Profiles" at bounding box center [237, 257] width 157 height 31
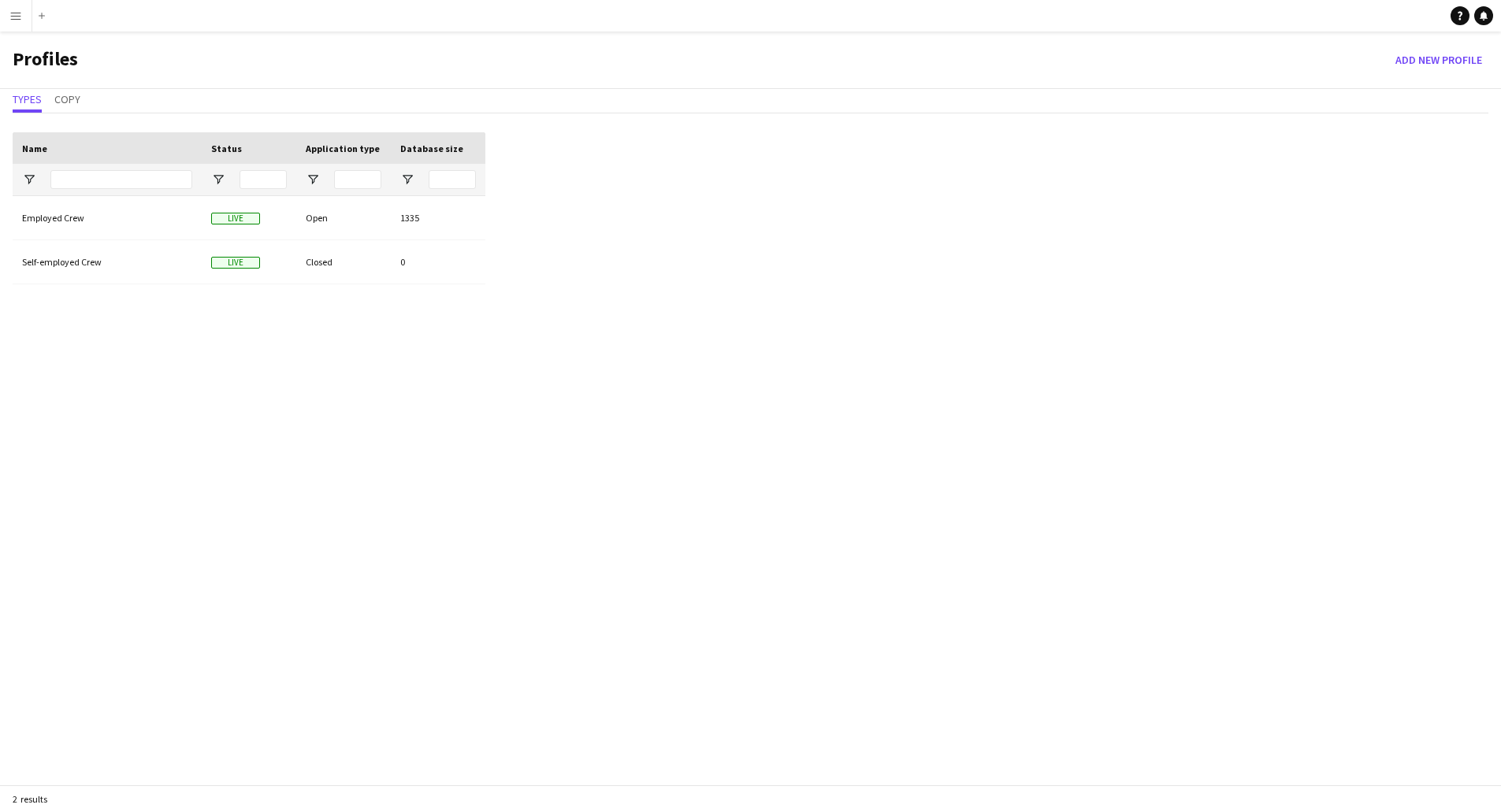
click at [15, 20] on app-icon "Menu" at bounding box center [16, 16] width 12 height 12
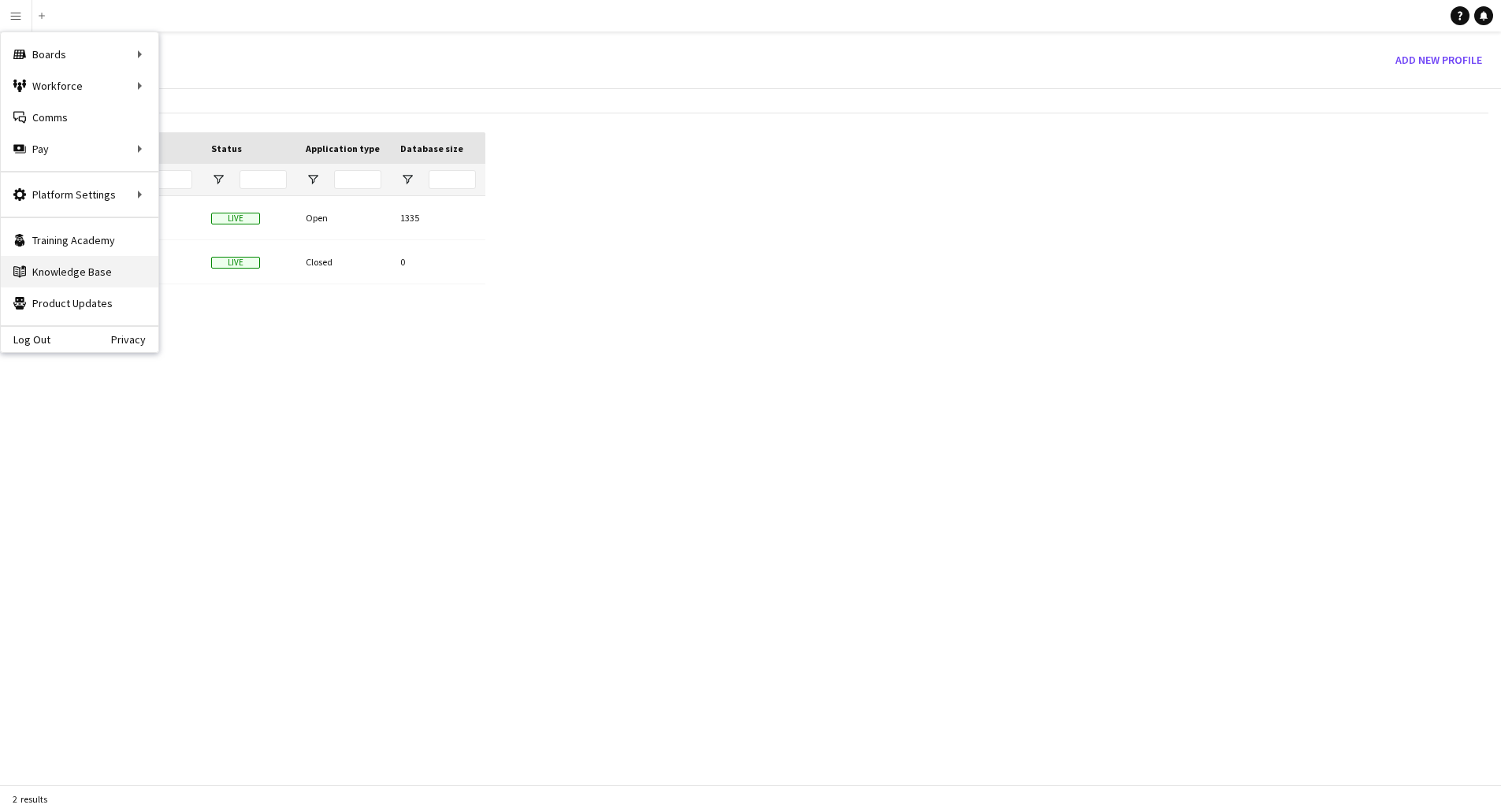
click at [111, 267] on link "Knowledge Base Knowledge Base" at bounding box center [79, 271] width 157 height 31
